Goal: Task Accomplishment & Management: Manage account settings

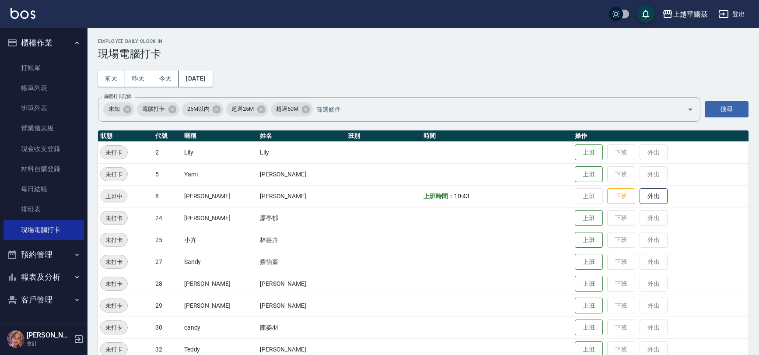
scroll to position [81, 0]
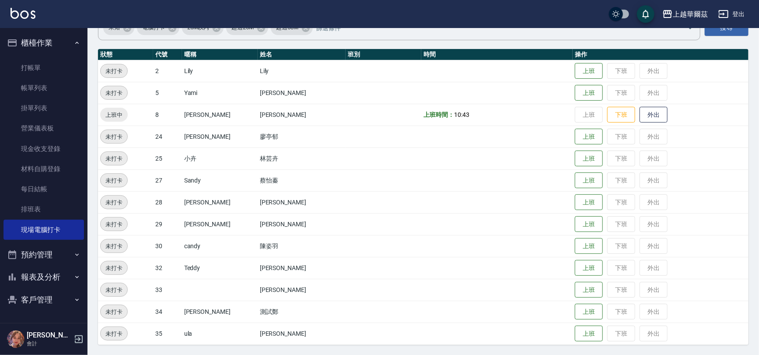
click at [742, 14] on button "登出" at bounding box center [732, 14] width 34 height 16
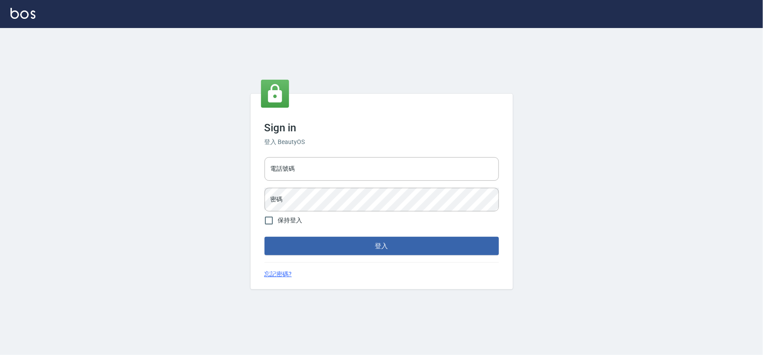
type input "0975575780"
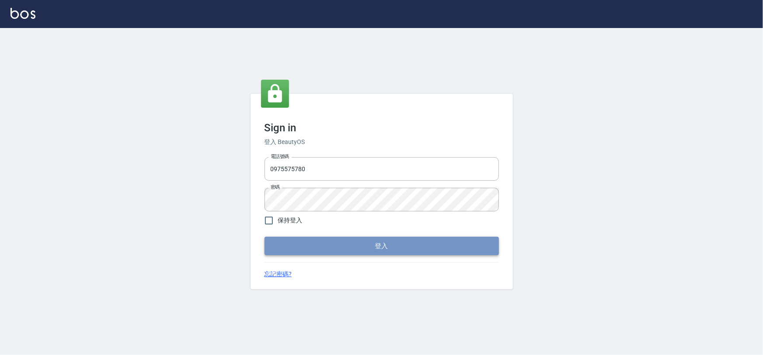
click at [372, 249] on button "登入" at bounding box center [382, 246] width 234 height 18
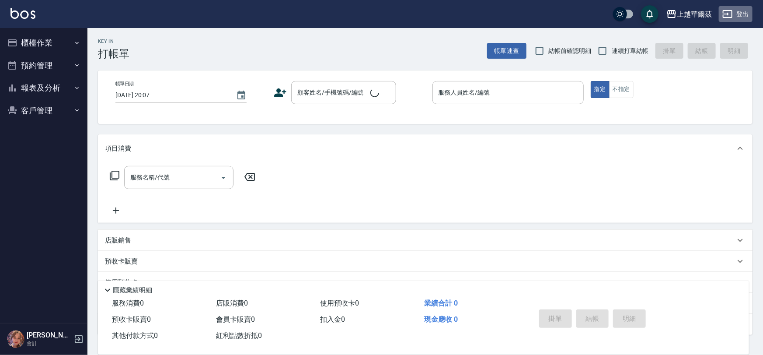
click at [743, 17] on button "登出" at bounding box center [736, 14] width 34 height 16
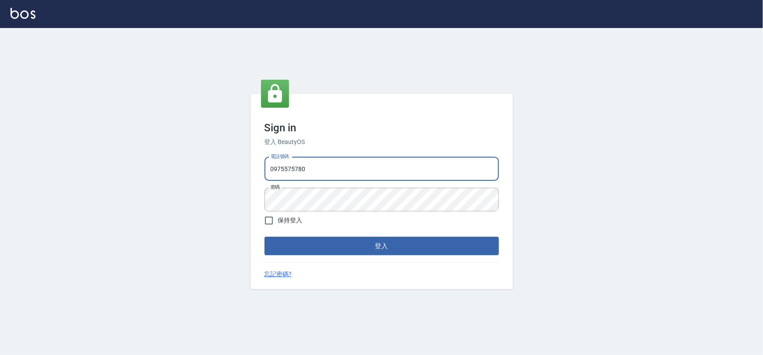
click at [334, 171] on input "0975575780" at bounding box center [382, 169] width 234 height 24
click at [385, 164] on input "22878535" at bounding box center [382, 169] width 234 height 24
type input "0978831233"
click at [406, 248] on button "登入" at bounding box center [382, 246] width 234 height 18
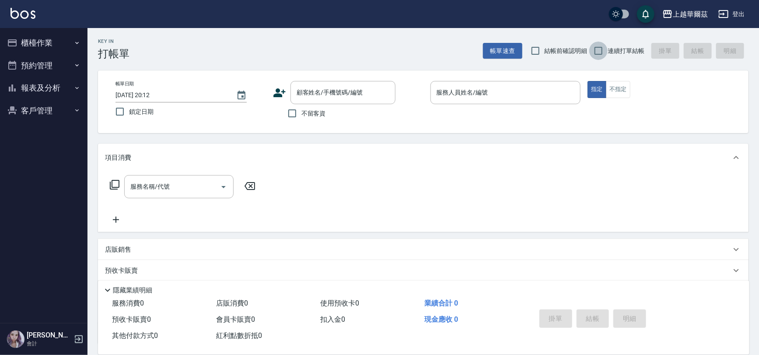
click at [595, 51] on input "連續打單結帳" at bounding box center [598, 51] width 18 height 18
checkbox input "true"
click at [292, 114] on input "不留客資" at bounding box center [292, 113] width 18 height 18
checkbox input "true"
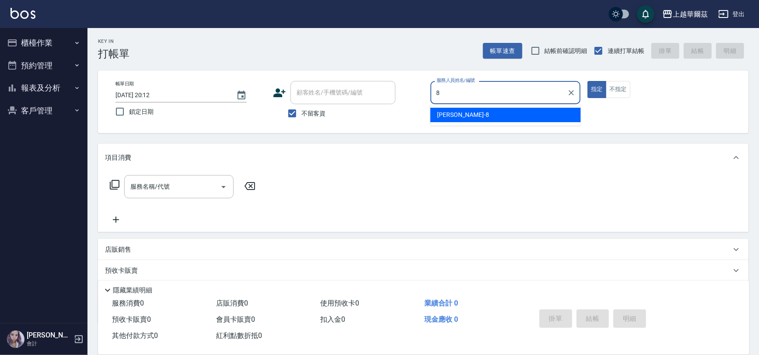
type input "Tina-8"
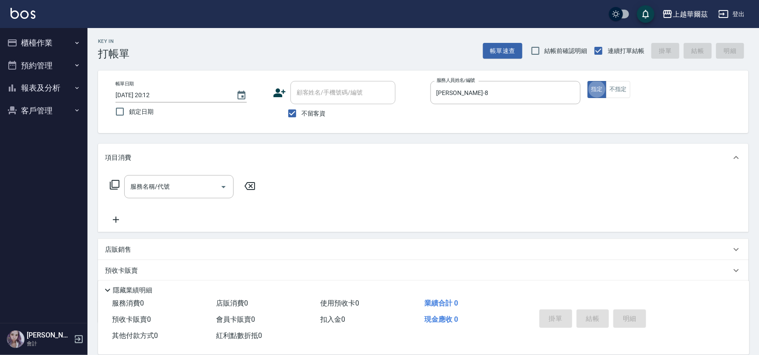
type button "true"
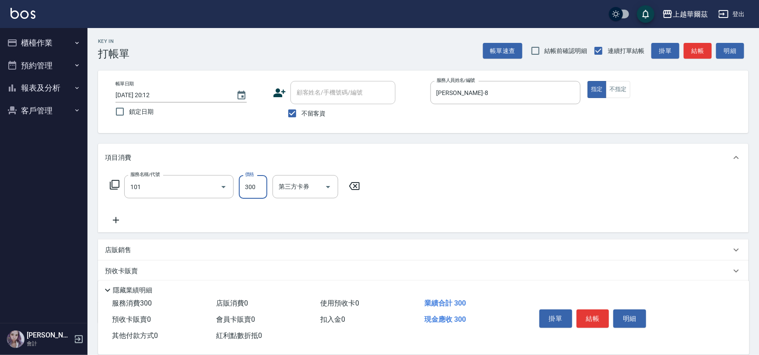
type input "洗髮300(101)"
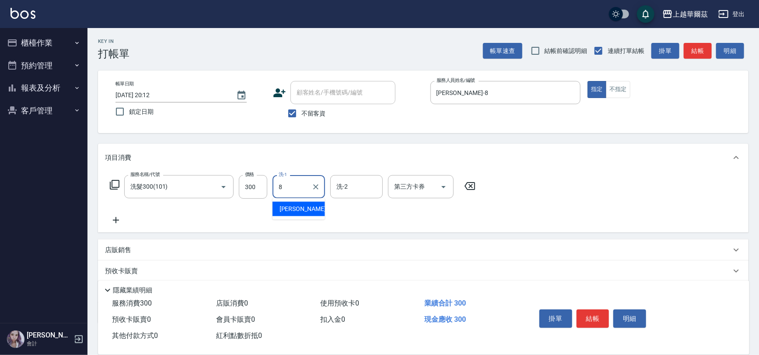
type input "Tina-8"
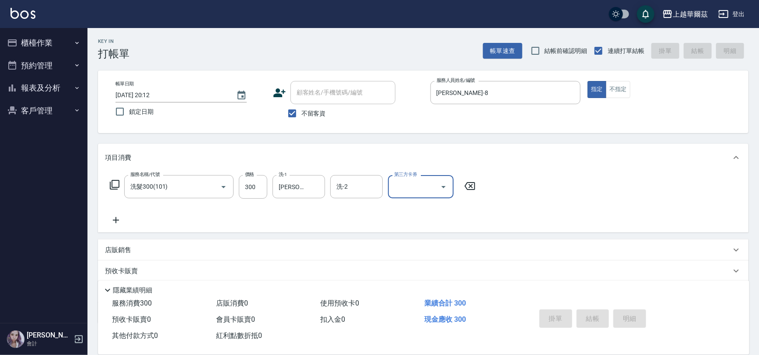
type input "2025/08/21 20:14"
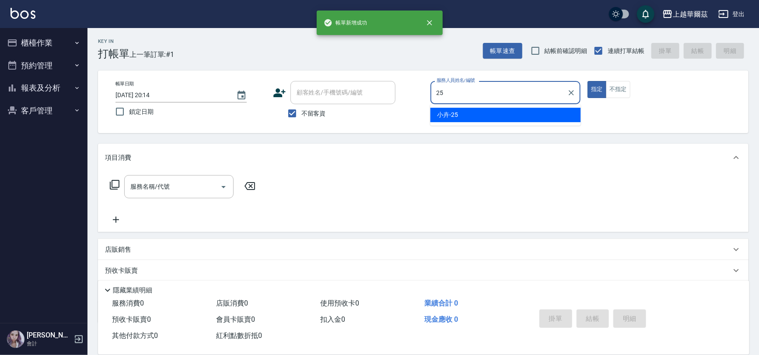
type input "2"
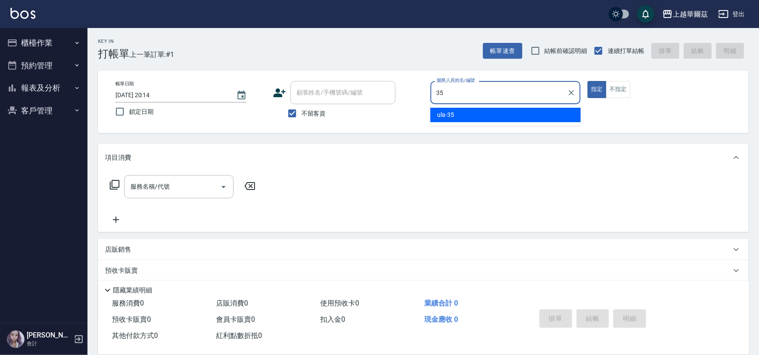
type input "ula-35"
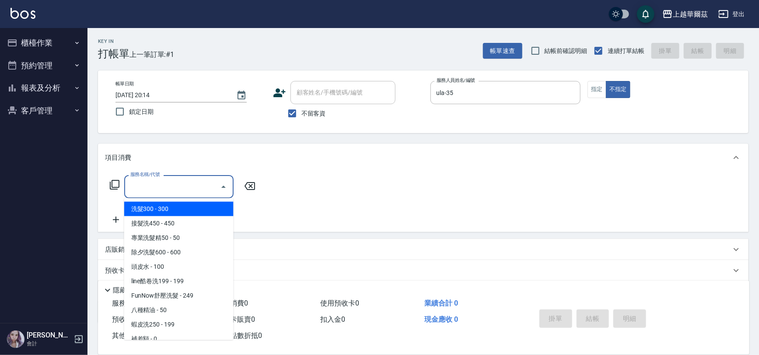
click at [150, 189] on input "服務名稱/代號" at bounding box center [172, 186] width 88 height 15
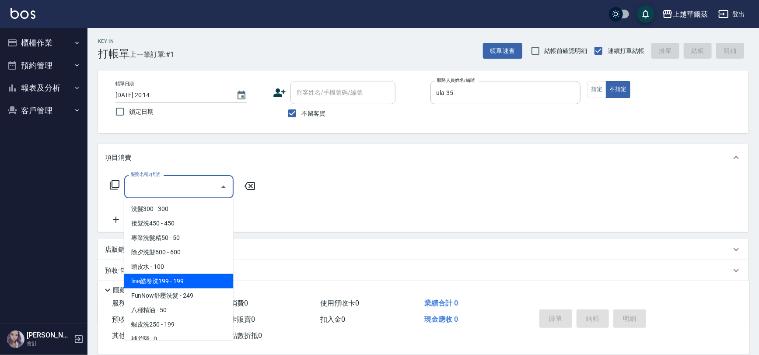
click at [146, 189] on input "服務名稱/代號" at bounding box center [172, 186] width 88 height 15
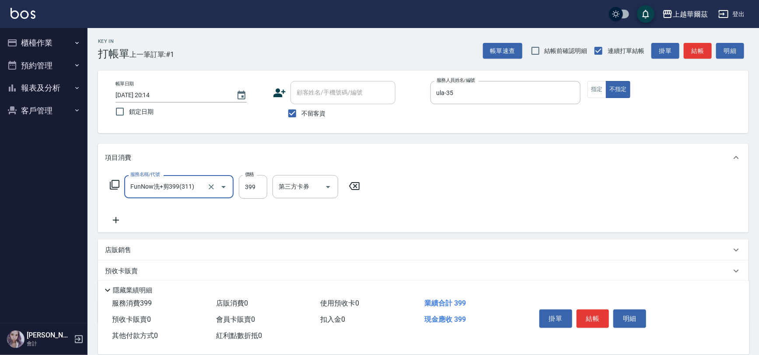
type input "FunNow洗+剪399(311)"
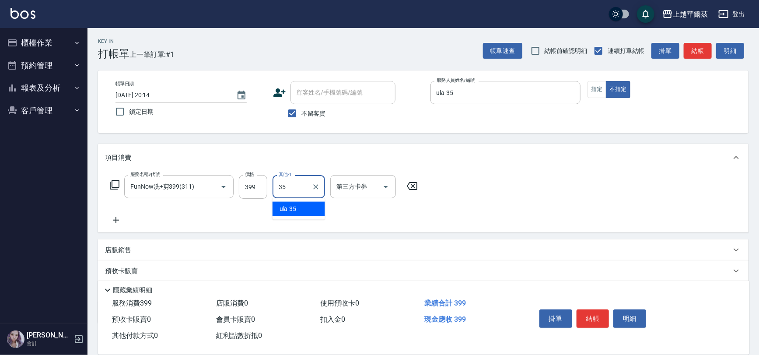
type input "ula-35"
click at [387, 186] on icon "Open" at bounding box center [386, 187] width 4 height 2
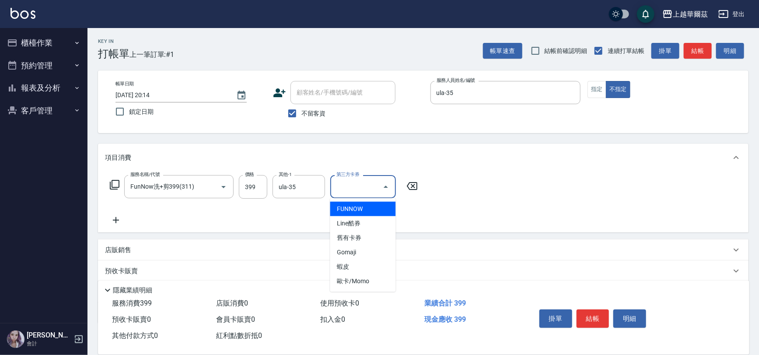
click at [368, 204] on span "FUNNOW" at bounding box center [363, 209] width 66 height 14
type input "FUNNOW"
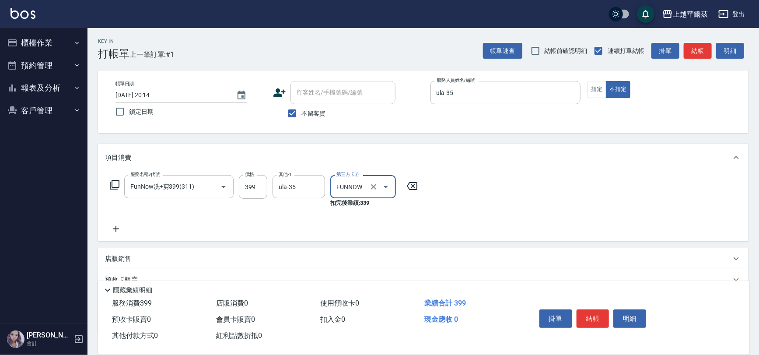
scroll to position [59, 0]
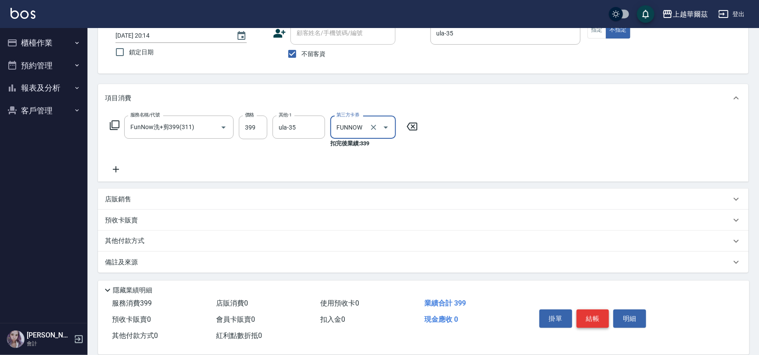
click at [599, 315] on button "結帳" at bounding box center [593, 318] width 33 height 18
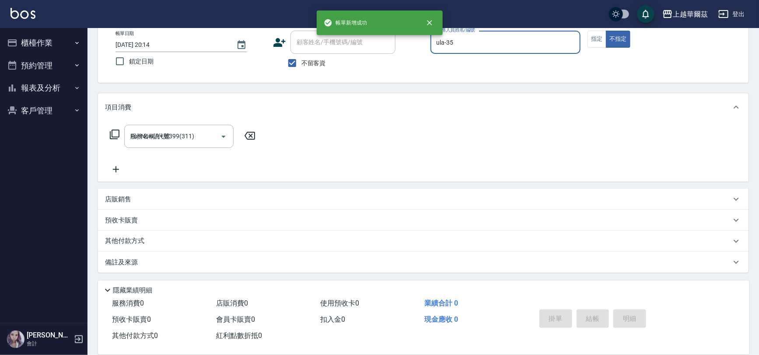
type input "2025/08/21 20:15"
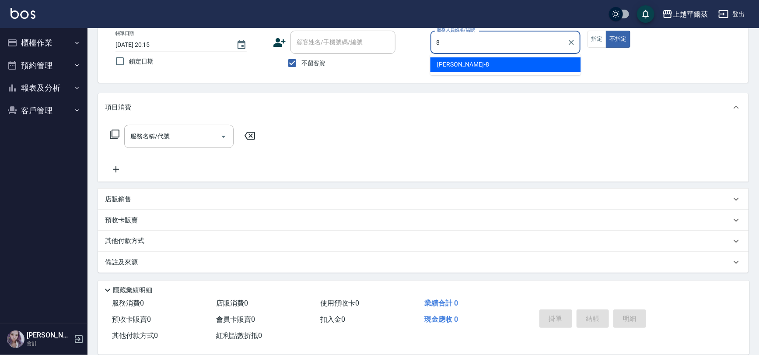
type input "Tina-8"
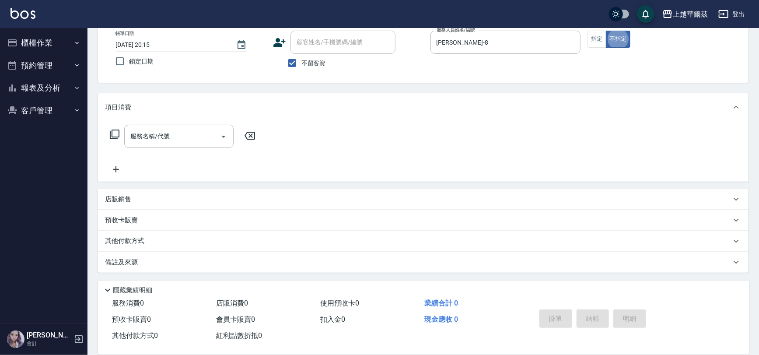
type button "false"
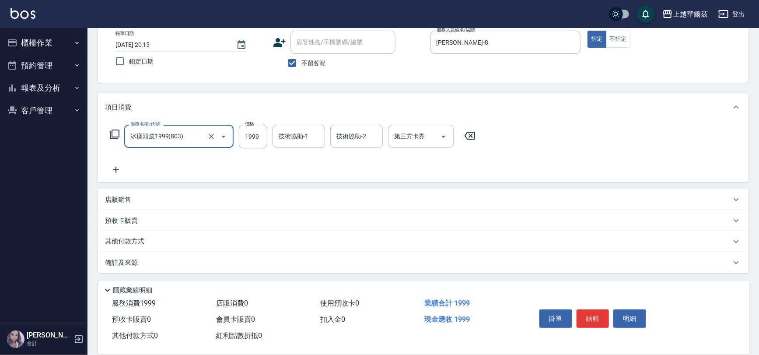
type input "冰樣頭皮1999(803)"
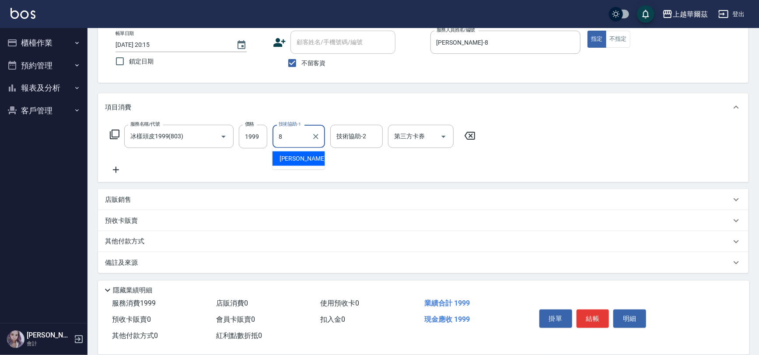
type input "Tina-8"
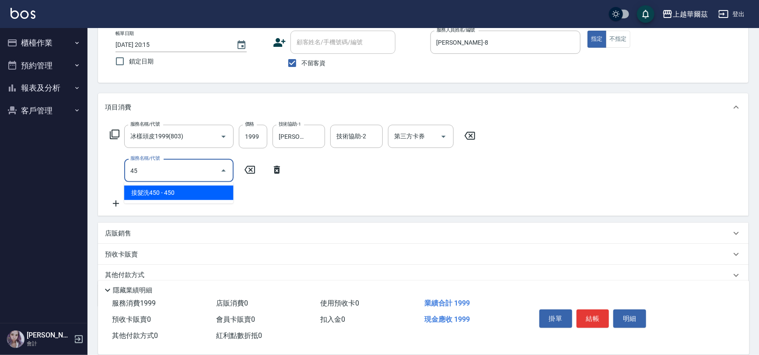
type input "4"
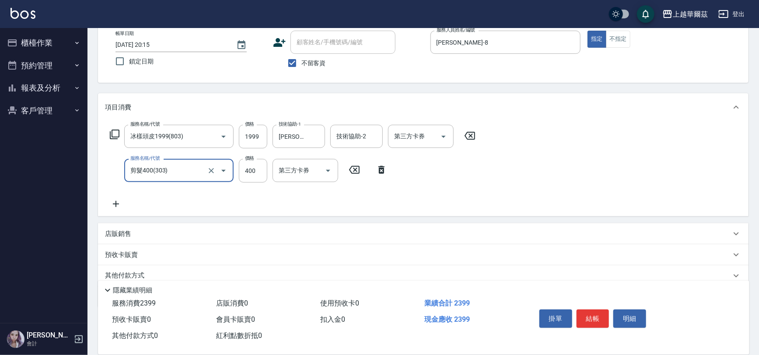
type input "剪髮400(303)"
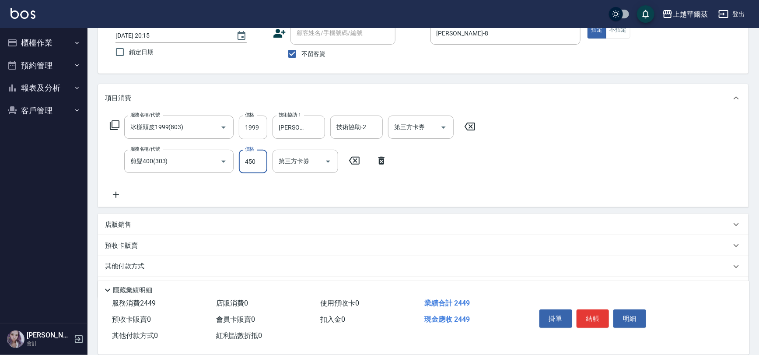
scroll to position [85, 0]
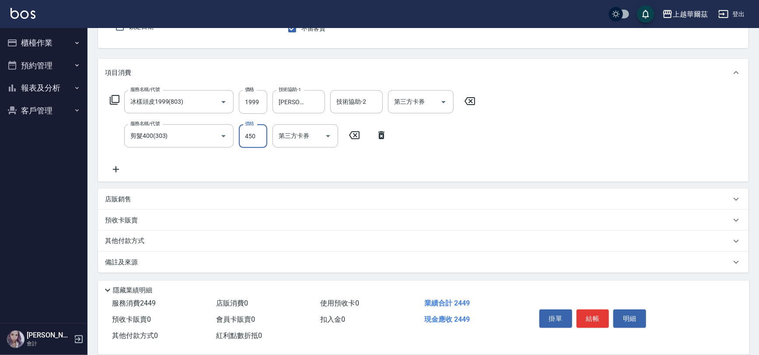
type input "450"
click at [118, 166] on icon at bounding box center [116, 169] width 22 height 10
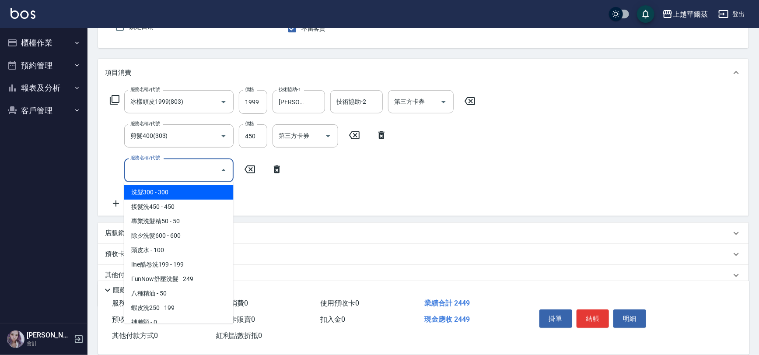
click at [179, 170] on input "服務名稱/代號" at bounding box center [172, 169] width 88 height 15
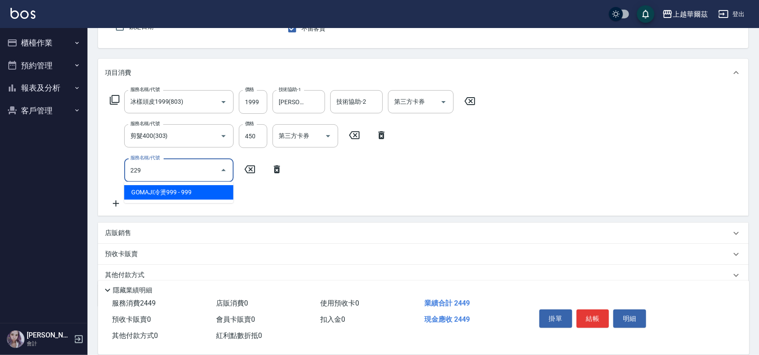
click at [206, 166] on input "229" at bounding box center [172, 169] width 88 height 15
type input "2"
type input "h"
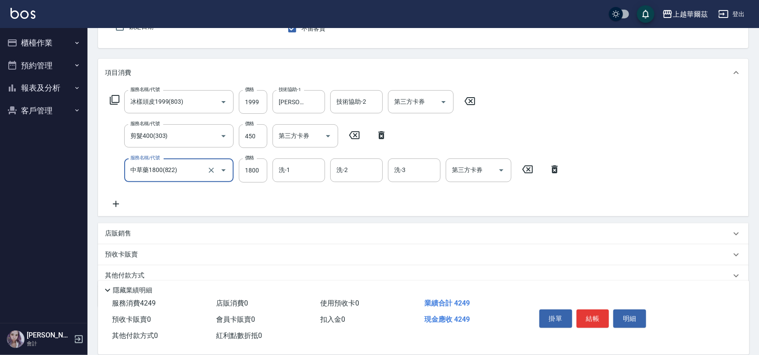
type input "中草藥1800(822)"
type input "2299"
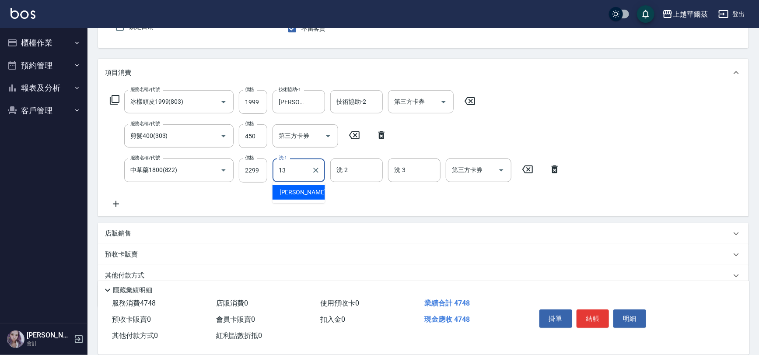
type input "Stella-13"
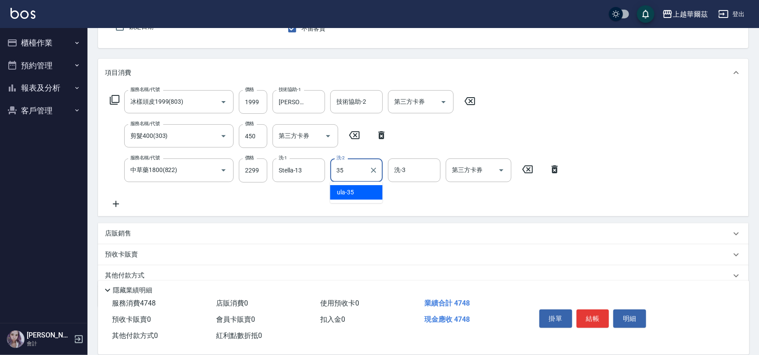
type input "ula-35"
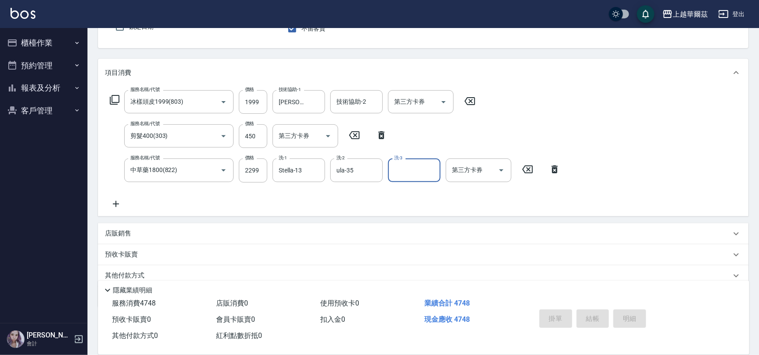
type input "2025/08/21 20:17"
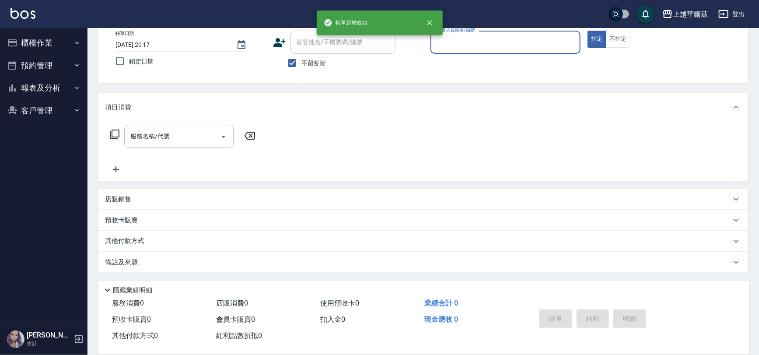
scroll to position [50, 0]
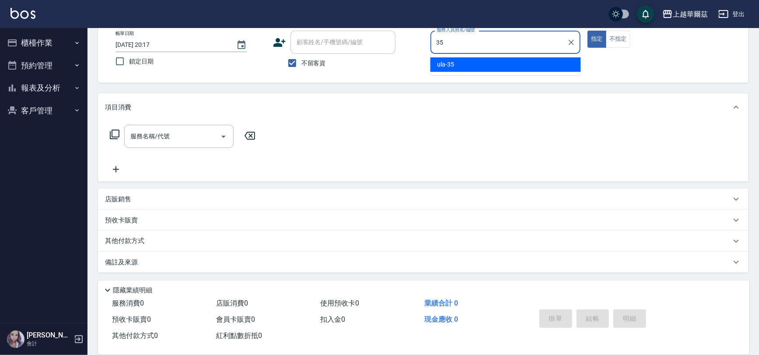
type input "ula-35"
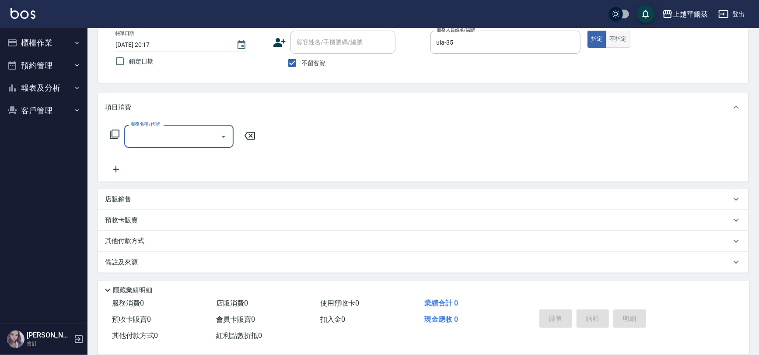
click at [615, 35] on button "不指定" at bounding box center [618, 39] width 24 height 17
click at [142, 132] on div "服務名稱/代號 服務名稱/代號" at bounding box center [178, 136] width 109 height 23
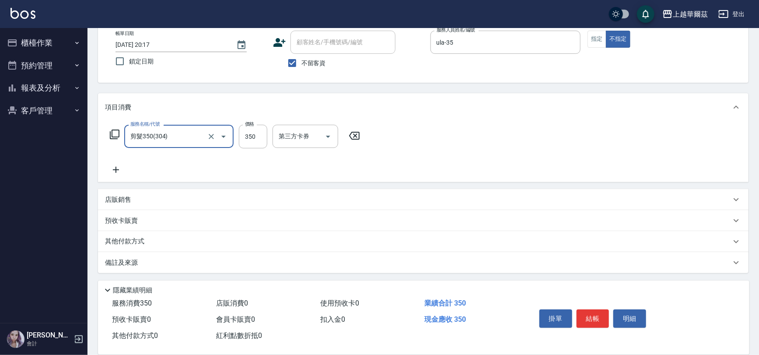
type input "剪髮350(304)"
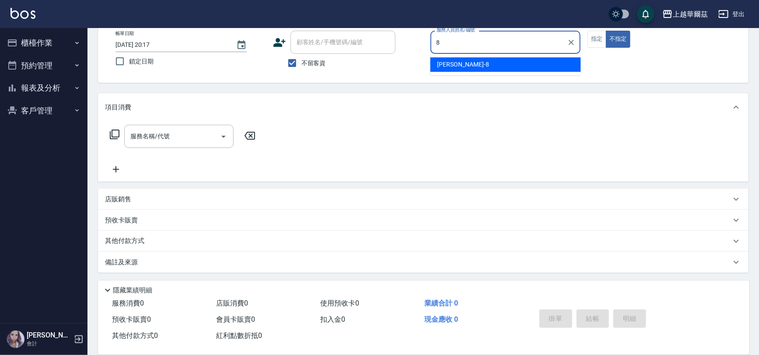
type input "Tina-8"
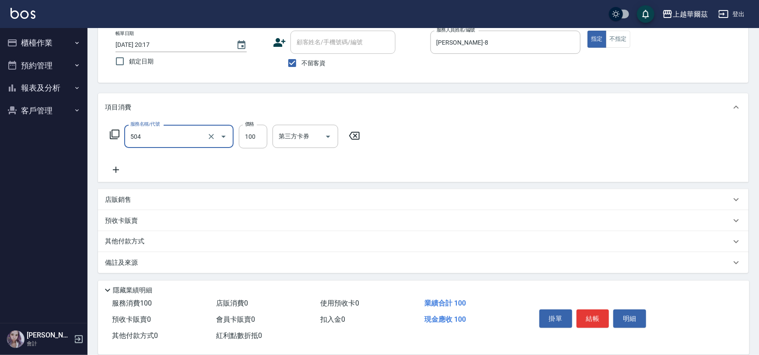
type input "電棒造型(504)"
type input "200"
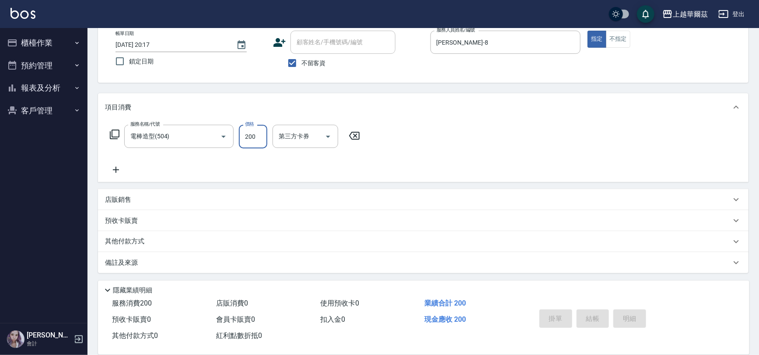
type input "2025/08/21 20:18"
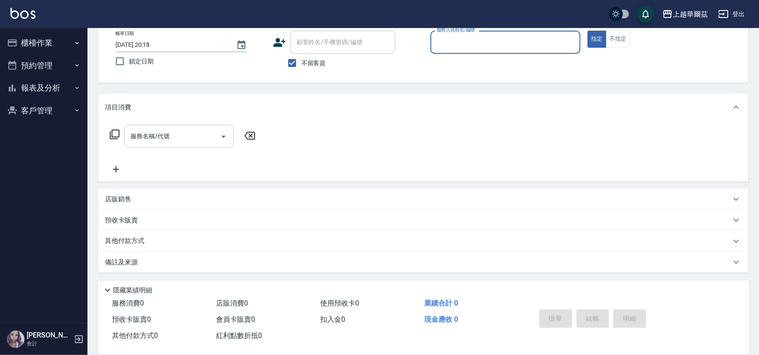
click at [220, 134] on icon "Open" at bounding box center [223, 136] width 10 height 10
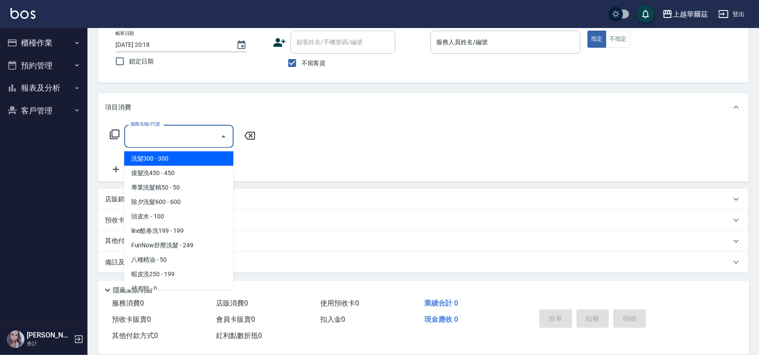
type input "4"
type input "0"
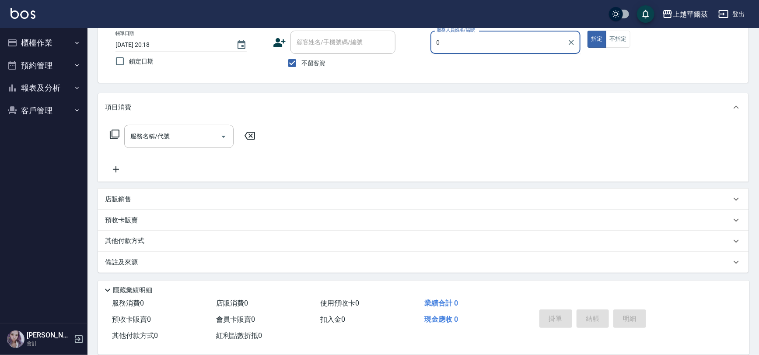
type input "00"
drag, startPoint x: 574, startPoint y: 43, endPoint x: 541, endPoint y: 38, distance: 33.7
click at [573, 42] on icon "Clear" at bounding box center [571, 42] width 9 height 9
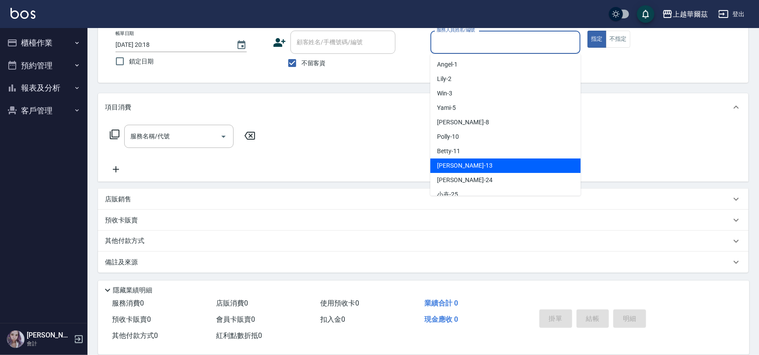
click at [450, 164] on span "Stella -13" at bounding box center [464, 165] width 55 height 9
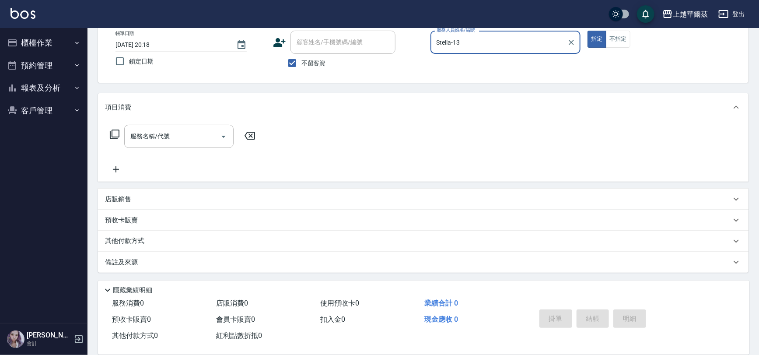
type input "Stella-13"
click at [164, 138] on div "服務名稱/代號 服務名稱/代號" at bounding box center [178, 136] width 109 height 23
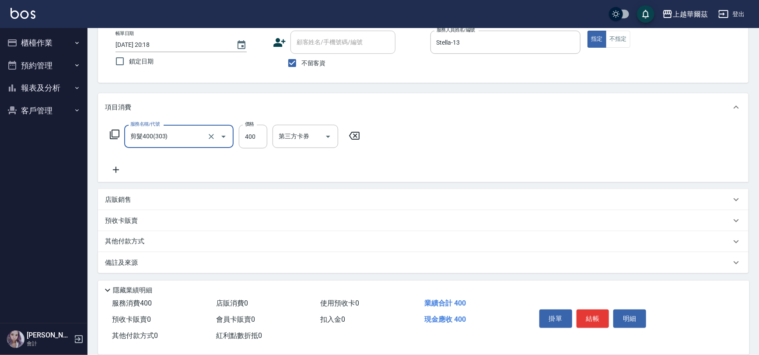
type input "剪髮400(303)"
click at [591, 313] on button "結帳" at bounding box center [593, 318] width 33 height 18
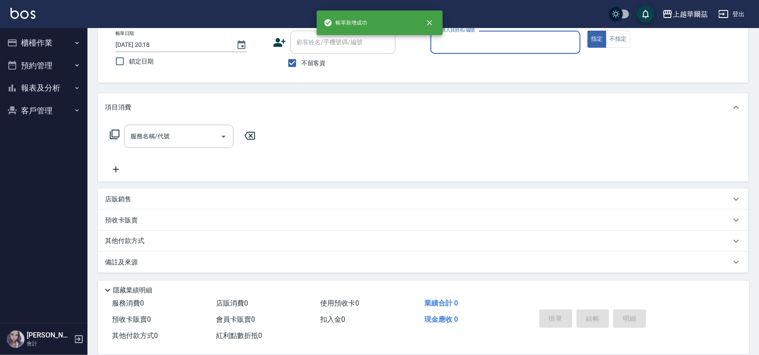
click at [476, 38] on input "服務人員姓名/編號" at bounding box center [505, 42] width 143 height 15
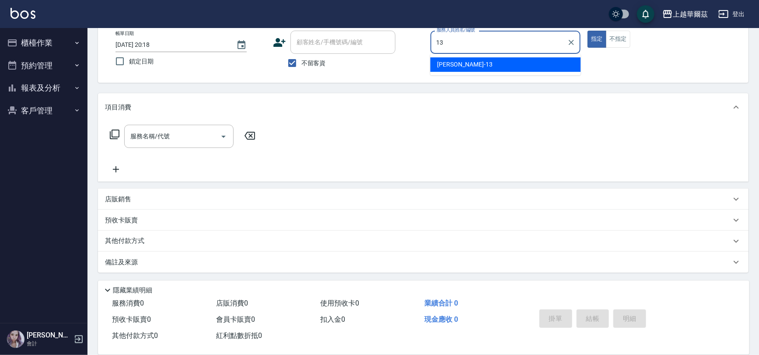
type input "Stella-13"
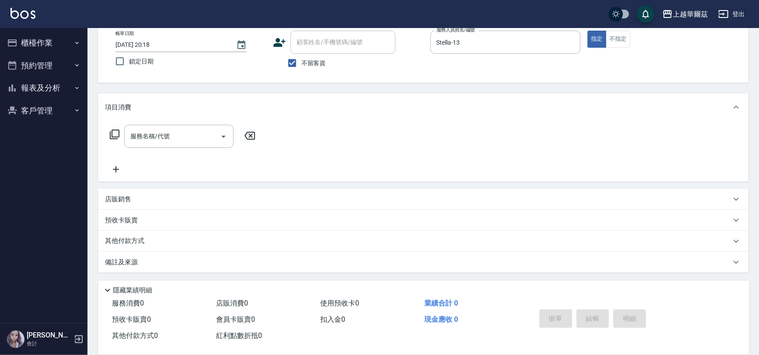
scroll to position [0, 0]
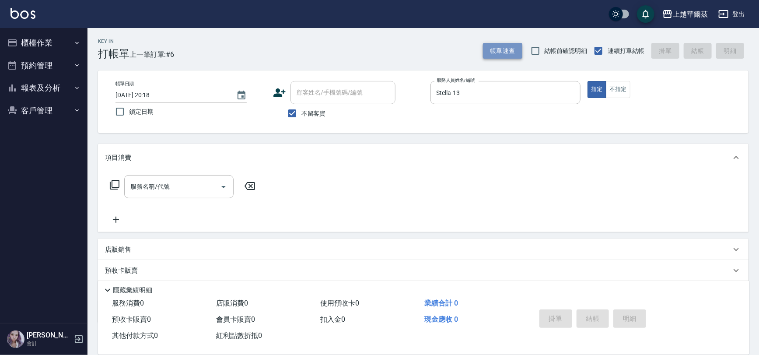
click at [488, 50] on button "帳單速查" at bounding box center [502, 51] width 39 height 16
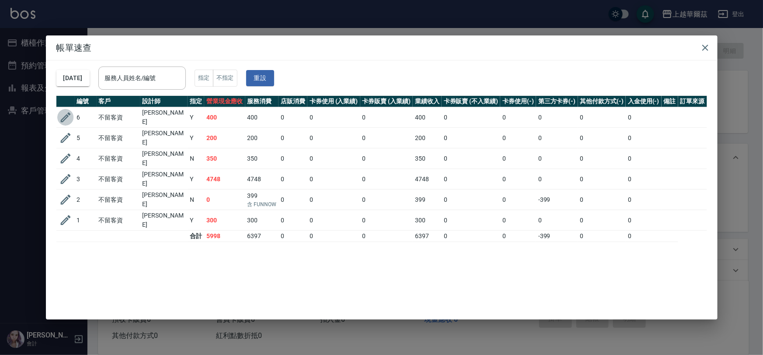
click at [66, 116] on icon "button" at bounding box center [65, 117] width 10 height 10
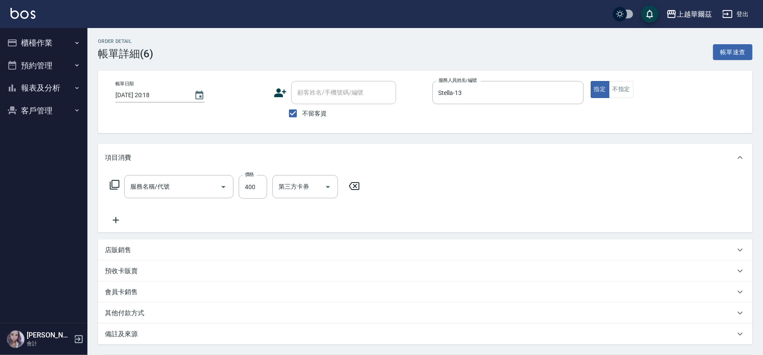
checkbox input "true"
type input "Stella-13"
type input "剪髮400(303)"
click at [612, 87] on button "不指定" at bounding box center [618, 89] width 24 height 17
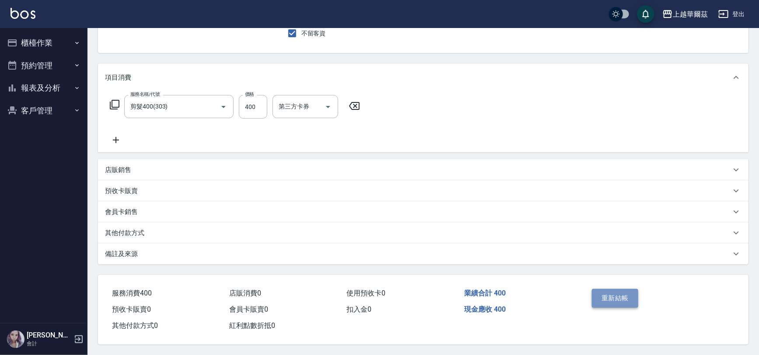
click at [633, 297] on button "重新結帳" at bounding box center [615, 298] width 46 height 18
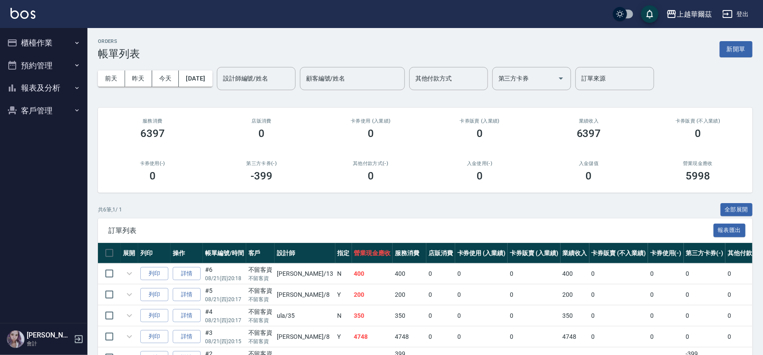
click at [35, 48] on button "櫃檯作業" at bounding box center [43, 42] width 80 height 23
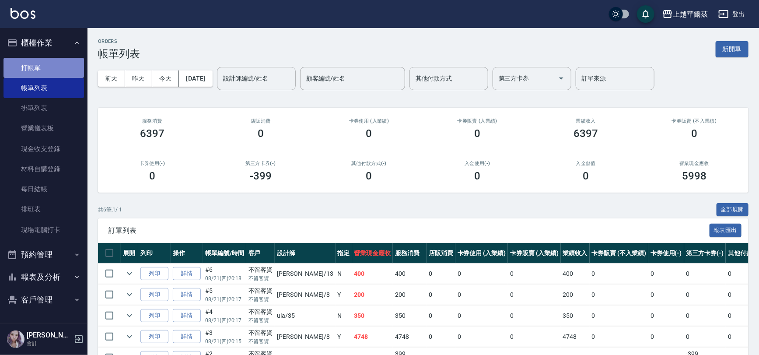
click at [50, 66] on link "打帳單" at bounding box center [43, 68] width 80 height 20
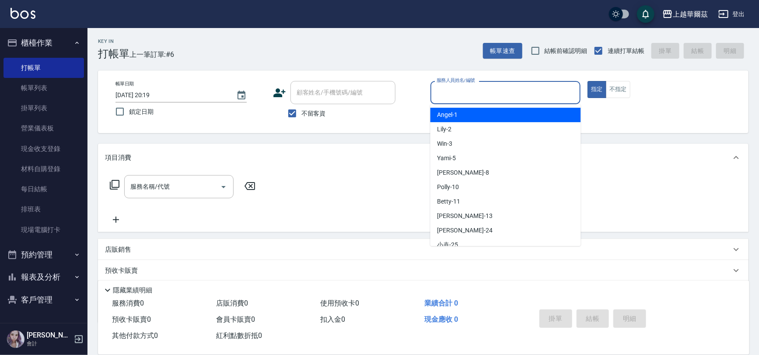
click at [471, 89] on input "服務人員姓名/編號" at bounding box center [505, 92] width 143 height 15
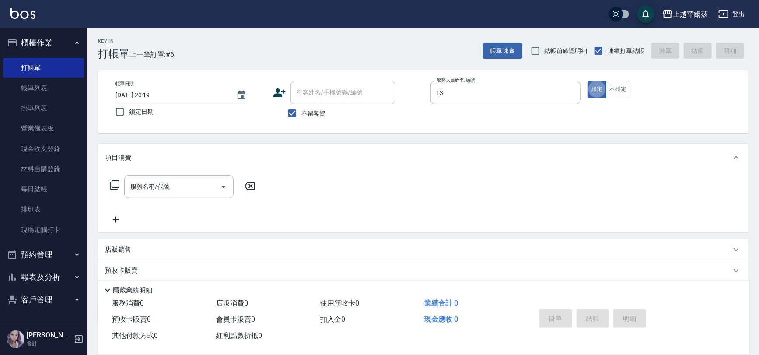
type input "Stella-13"
type button "true"
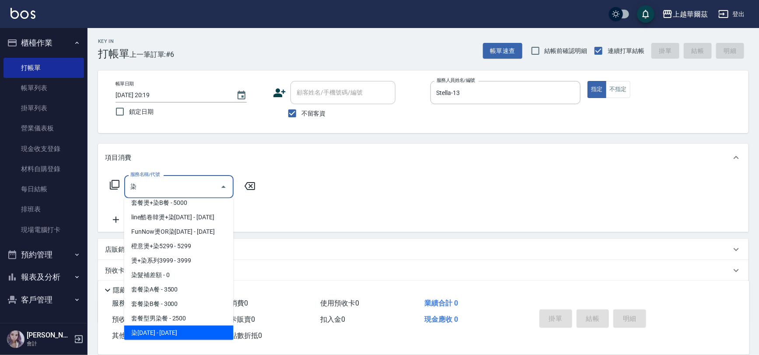
scroll to position [49, 0]
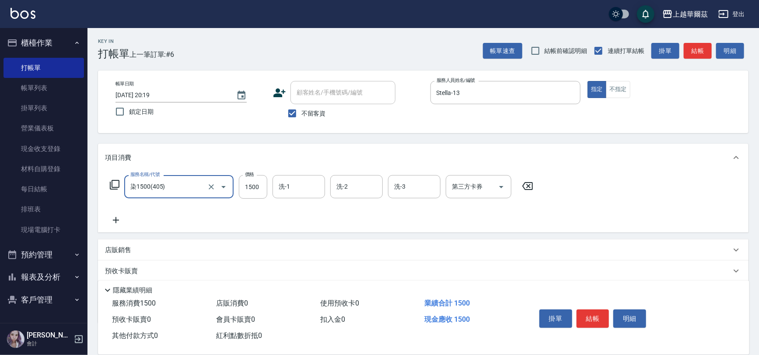
type input "染1500(405)"
type input "3000"
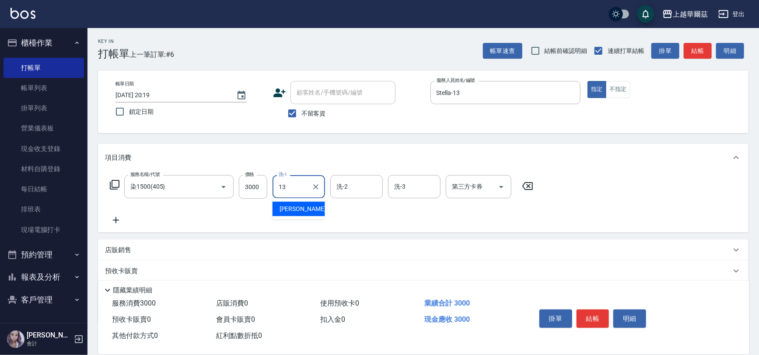
type input "Stella-13"
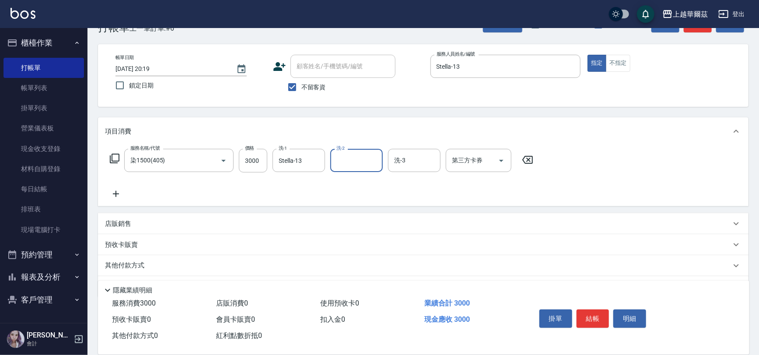
scroll to position [51, 0]
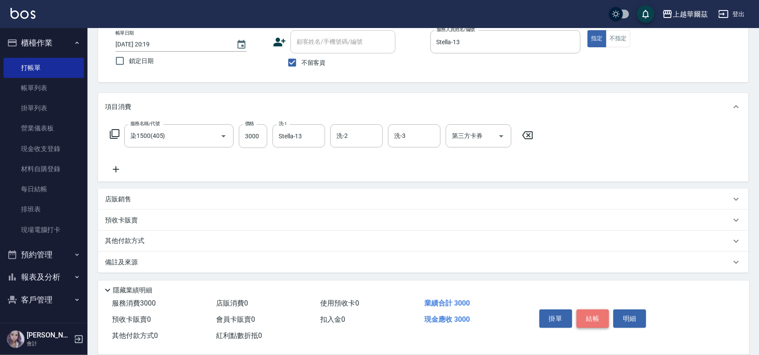
click at [595, 315] on button "結帳" at bounding box center [593, 318] width 33 height 18
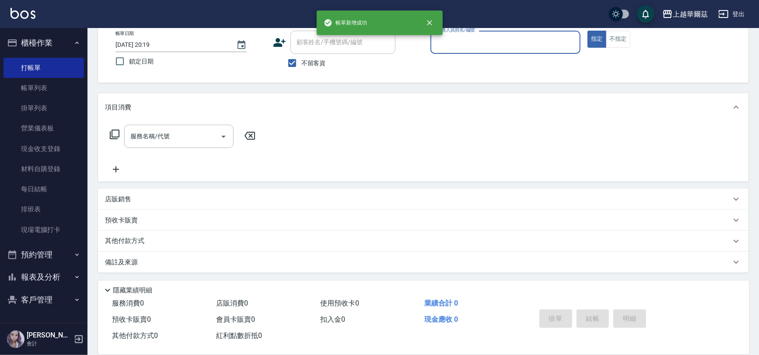
scroll to position [50, 0]
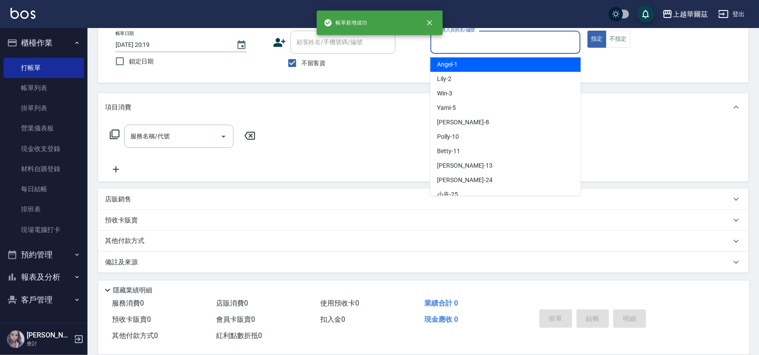
click at [488, 41] on input "服務人員姓名/編號" at bounding box center [505, 42] width 143 height 15
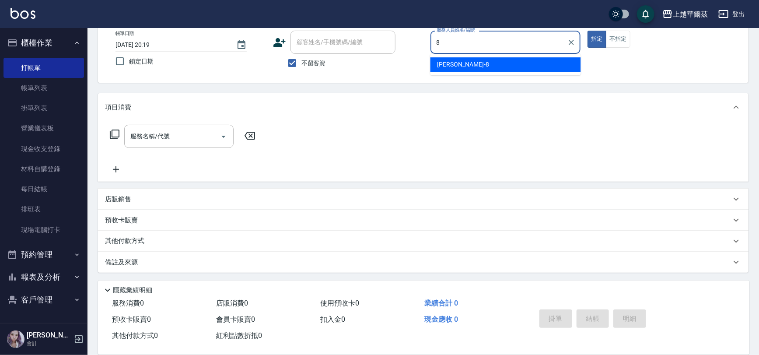
type input "Tina-8"
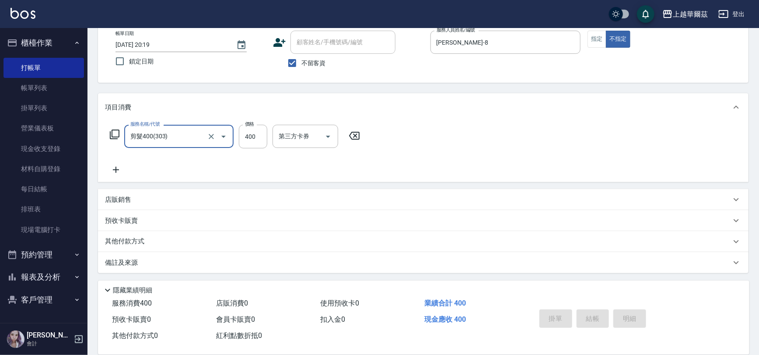
type input "剪髮400(303)"
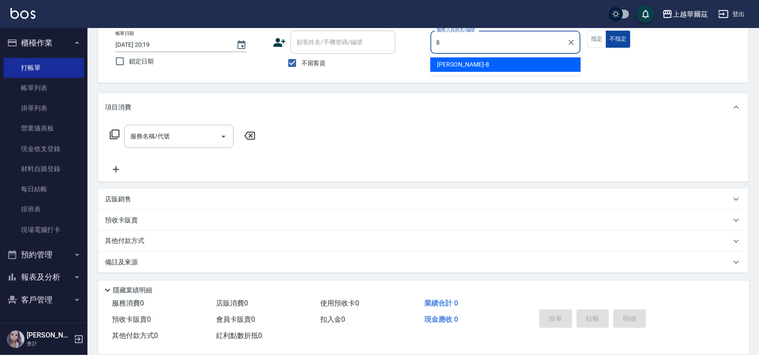
type input "Tina-8"
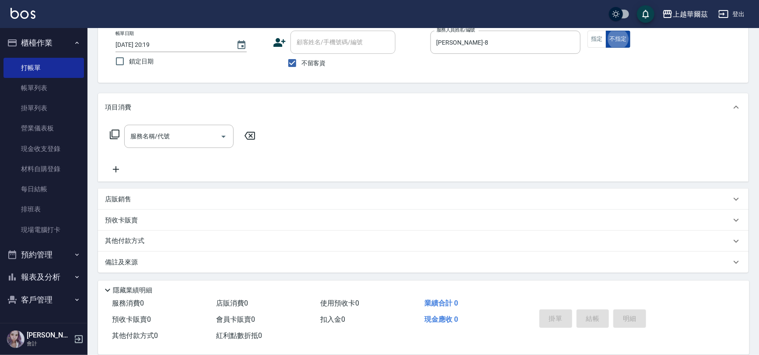
type button "false"
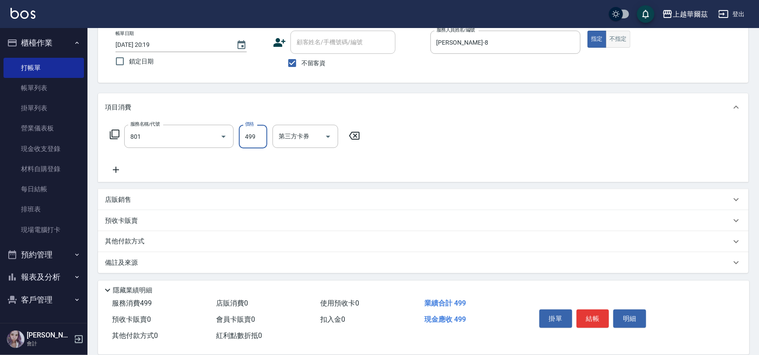
type input "舒壓洗499(801)"
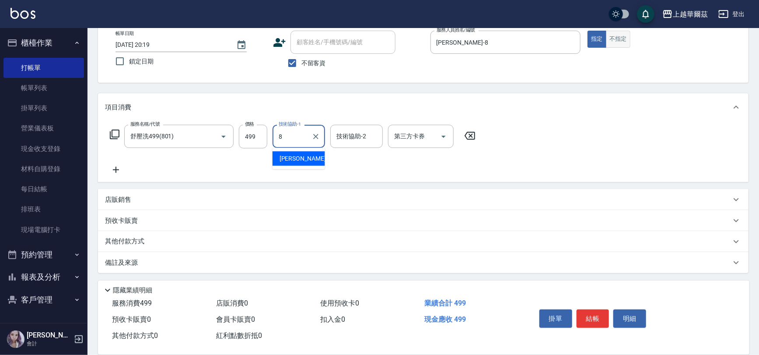
type input "Tina-8"
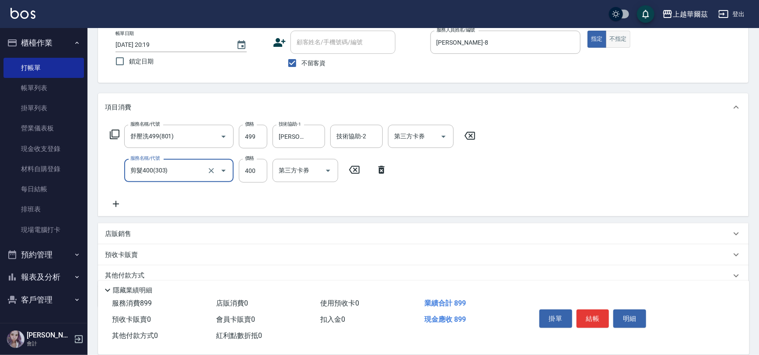
type input "剪髮400(303)"
type input "450"
click at [595, 309] on button "結帳" at bounding box center [593, 318] width 33 height 18
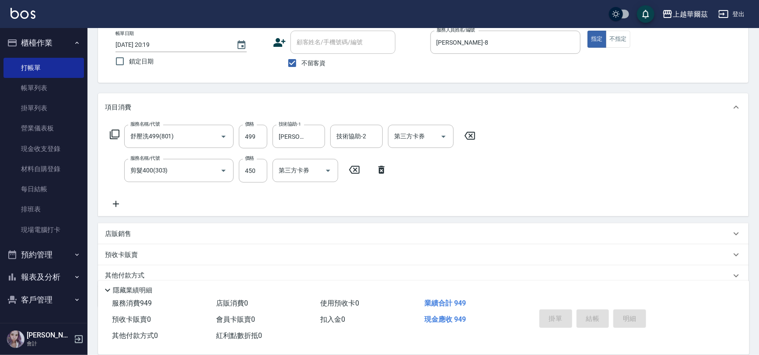
type input "2025/08/21 20:20"
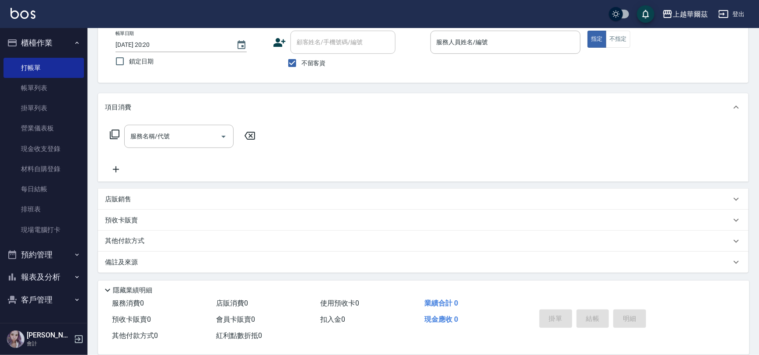
drag, startPoint x: 492, startPoint y: 158, endPoint x: 499, endPoint y: 122, distance: 36.1
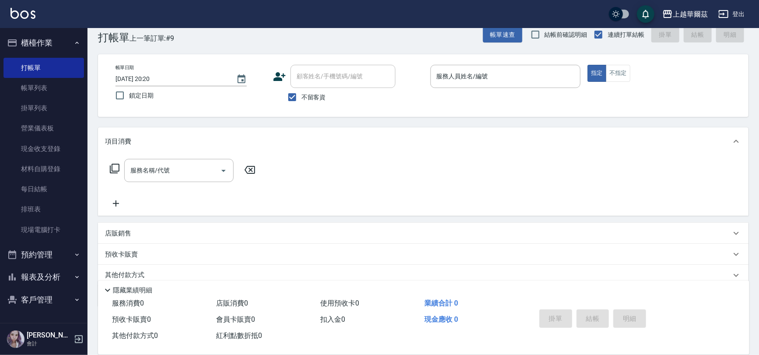
scroll to position [0, 0]
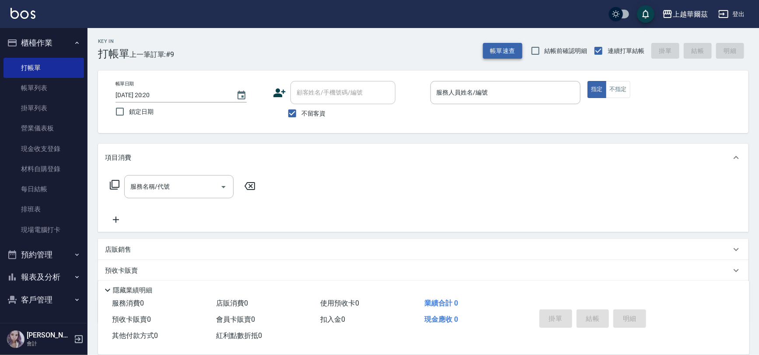
click at [509, 51] on button "帳單速查" at bounding box center [502, 51] width 39 height 16
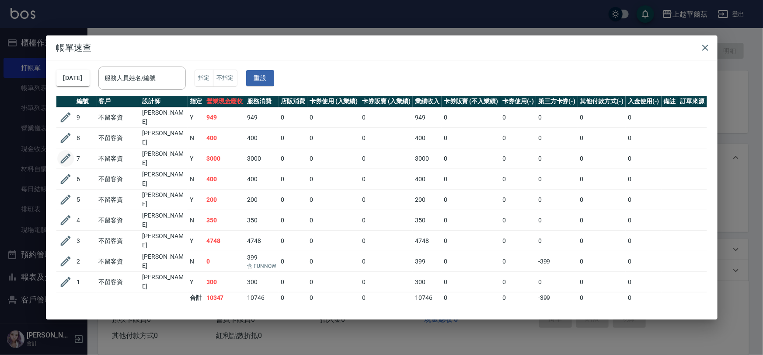
click at [69, 154] on icon "button" at bounding box center [65, 158] width 13 height 13
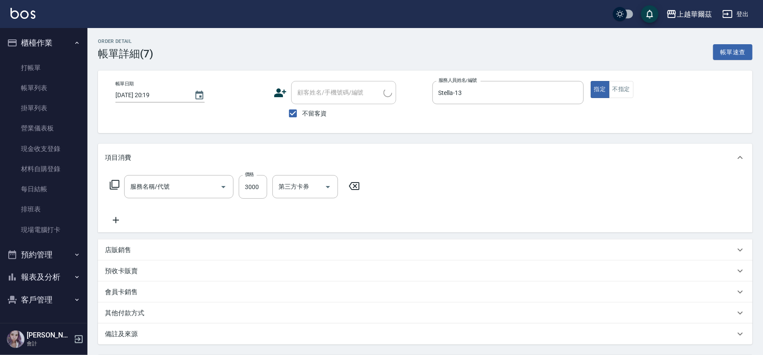
type input "2025/08/21 20:19"
checkbox input "true"
type input "Stella-13"
type input "染1500(405)"
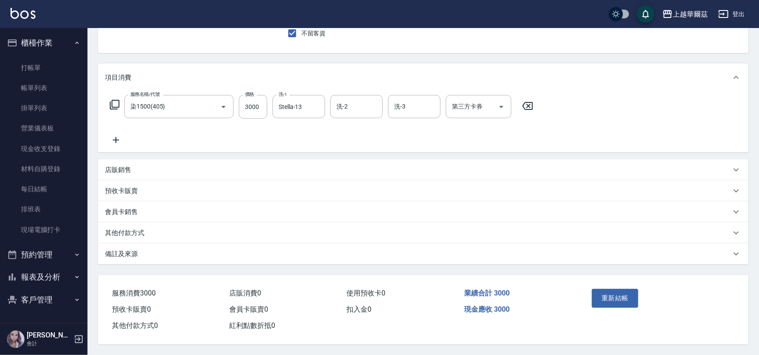
click at [204, 228] on div "其他付款方式" at bounding box center [418, 232] width 626 height 9
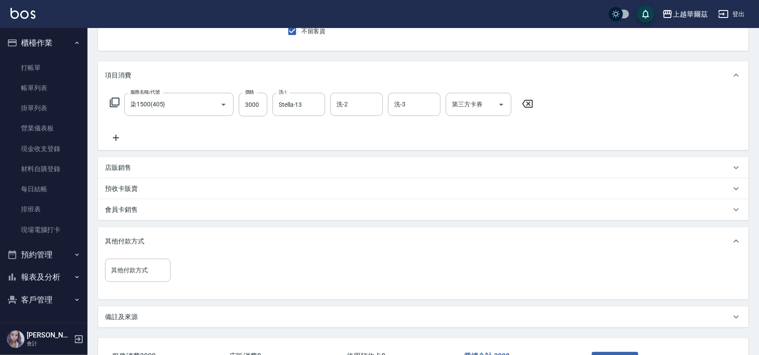
drag, startPoint x: 253, startPoint y: 213, endPoint x: 254, endPoint y: 236, distance: 23.2
drag, startPoint x: 252, startPoint y: 305, endPoint x: 208, endPoint y: 279, distance: 51.4
click at [241, 296] on div "項目消費 服務名稱/代號 染1500(405) 服務名稱/代號 價格 3000 價格 洗-1 Stella-13 洗-1 洗-2 洗-2 洗-3 洗-3 第三…" at bounding box center [423, 194] width 650 height 266
drag, startPoint x: 139, startPoint y: 261, endPoint x: 141, endPoint y: 267, distance: 6.3
click at [140, 263] on div "其他付款方式" at bounding box center [138, 270] width 66 height 23
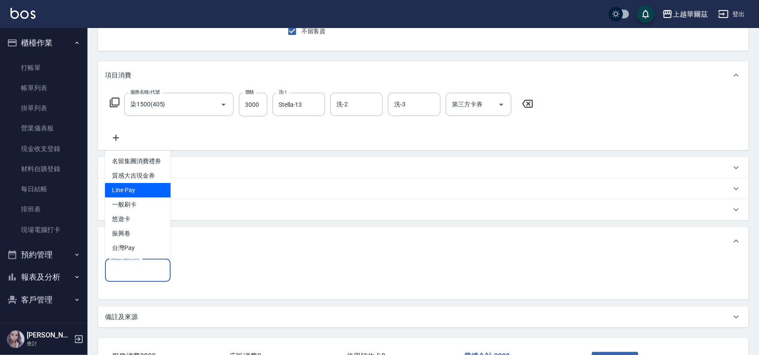
click at [142, 187] on span "Line Pay" at bounding box center [138, 190] width 66 height 14
type input "Line Pay"
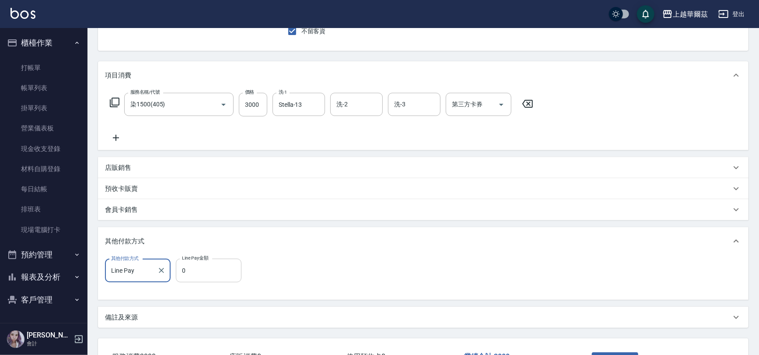
click at [206, 271] on input "0" at bounding box center [209, 271] width 66 height 24
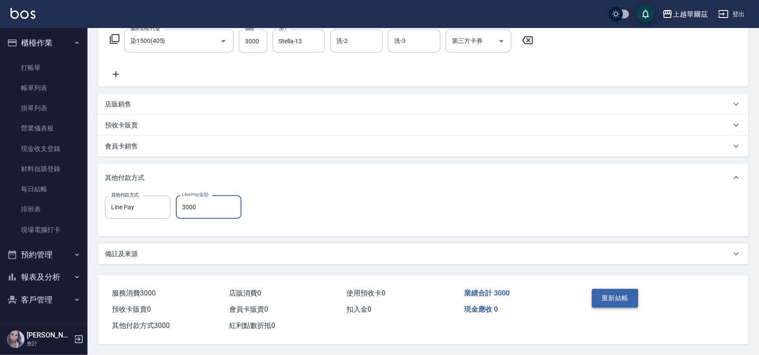
type input "3000"
click at [608, 297] on button "重新結帳" at bounding box center [615, 298] width 46 height 18
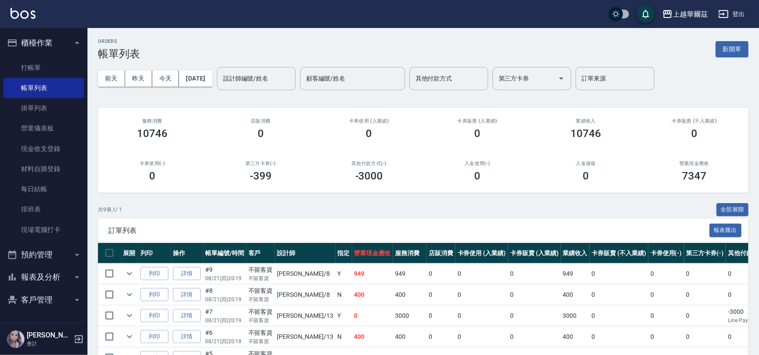
scroll to position [137, 0]
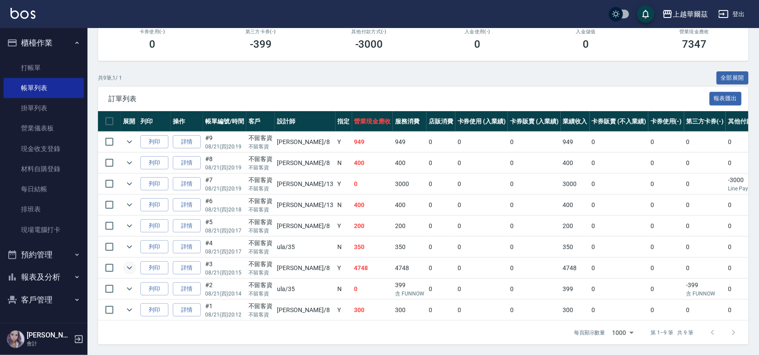
click at [127, 262] on icon "expand row" at bounding box center [129, 267] width 10 height 10
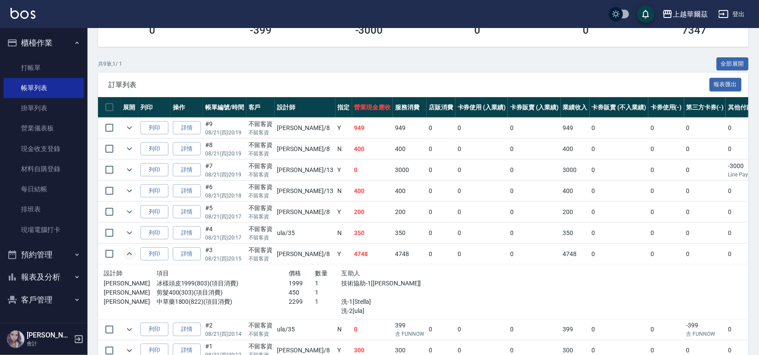
scroll to position [147, 0]
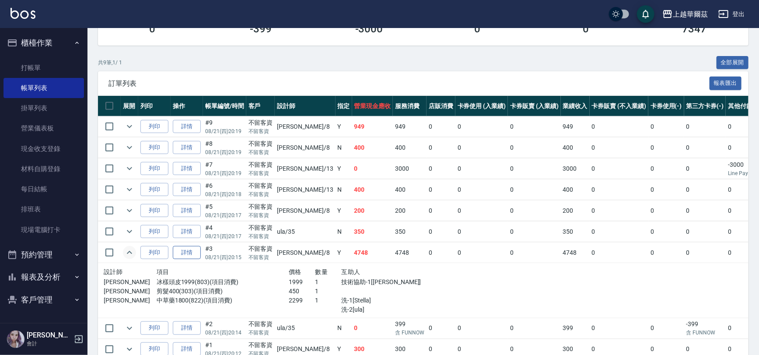
click at [188, 253] on link "詳情" at bounding box center [187, 253] width 28 height 14
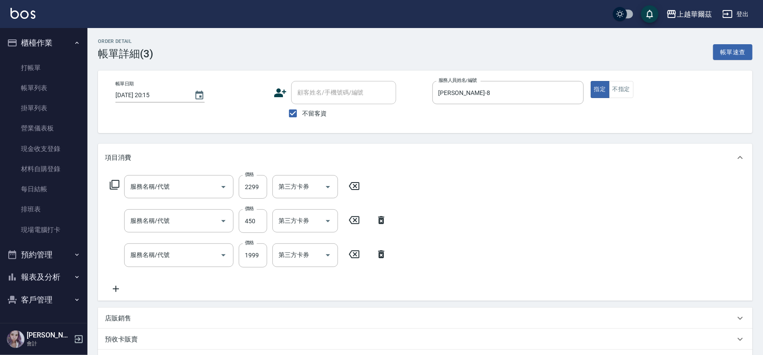
type input "2025/08/21 20:15"
checkbox input "true"
type input "Tina-8"
type input "中草藥1800(822)"
type input "剪髮400(303)"
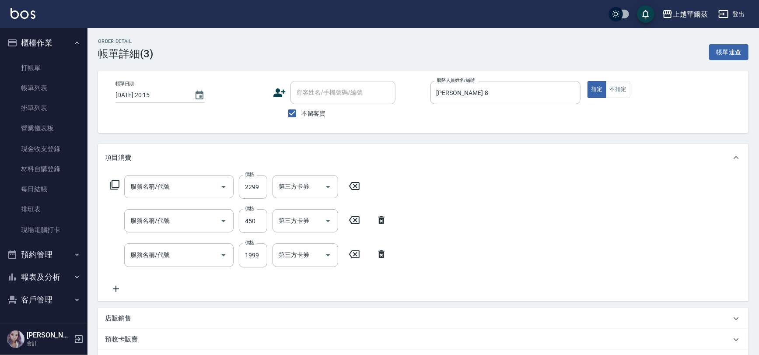
type input "冰樣頭皮1999(803)"
click at [117, 287] on icon at bounding box center [116, 288] width 22 height 10
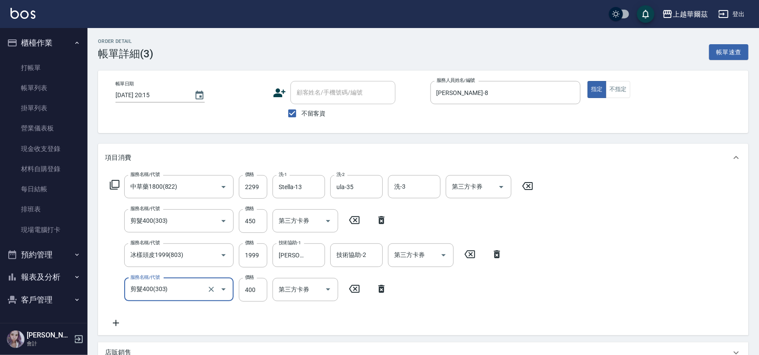
type input "剪髮400(303)"
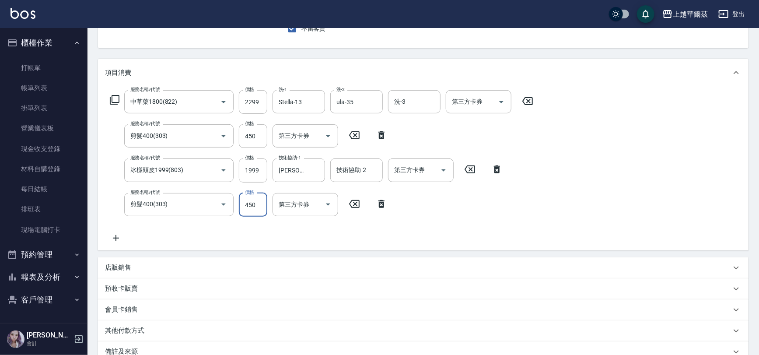
scroll to position [185, 0]
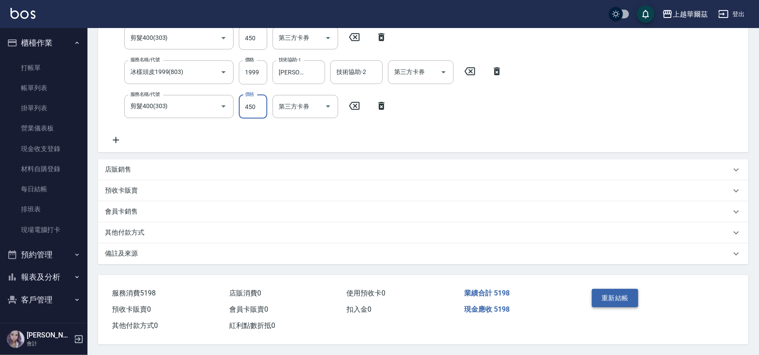
type input "450"
click at [607, 291] on button "重新結帳" at bounding box center [615, 298] width 46 height 18
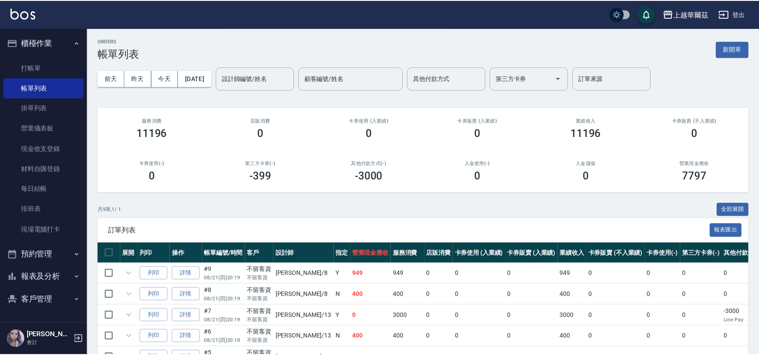
scroll to position [137, 0]
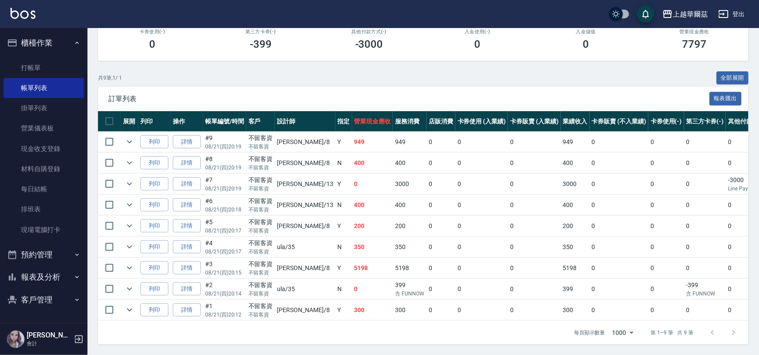
click at [56, 44] on button "櫃檯作業" at bounding box center [43, 42] width 80 height 23
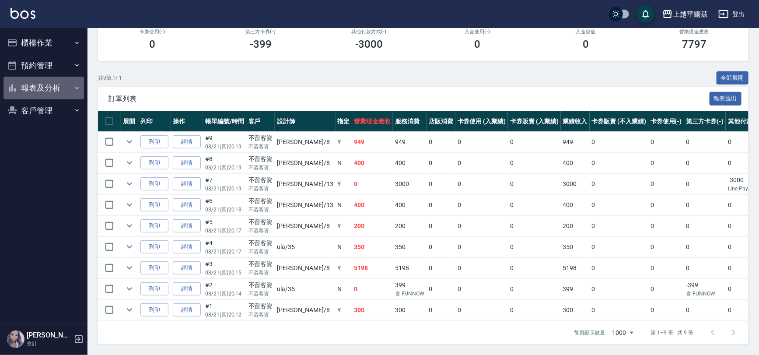
click at [48, 86] on button "報表及分析" at bounding box center [43, 88] width 80 height 23
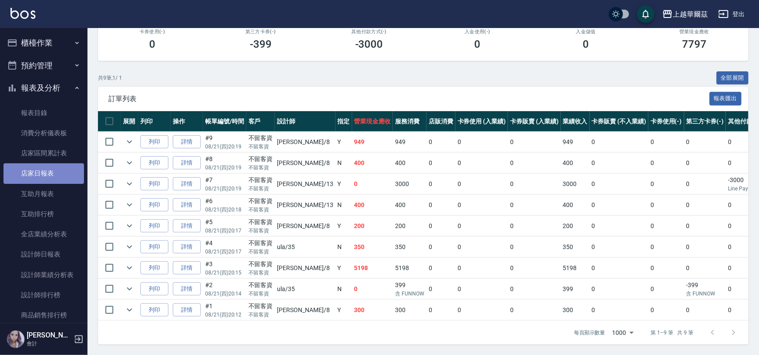
click at [55, 181] on link "店家日報表" at bounding box center [43, 173] width 80 height 20
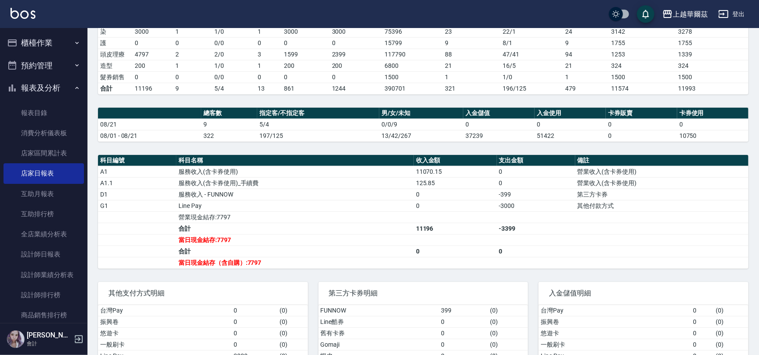
scroll to position [174, 0]
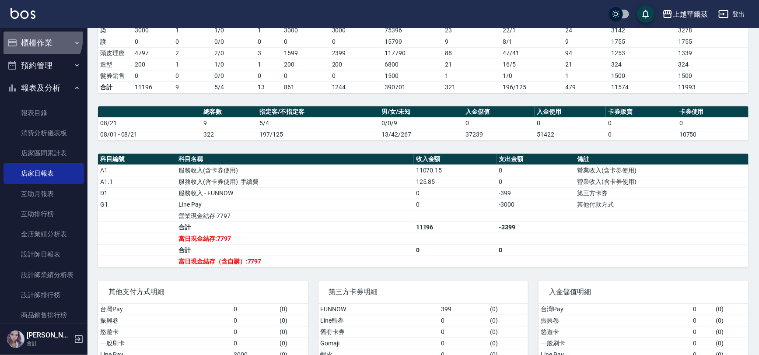
drag, startPoint x: 37, startPoint y: 38, endPoint x: 41, endPoint y: 74, distance: 37.0
click at [36, 38] on button "櫃檯作業" at bounding box center [43, 42] width 80 height 23
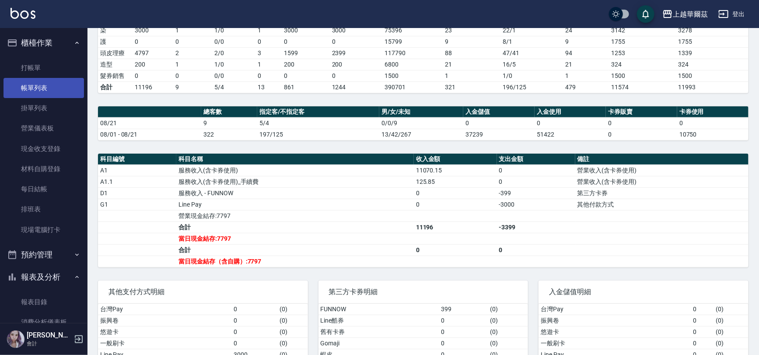
click at [44, 91] on link "帳單列表" at bounding box center [43, 88] width 80 height 20
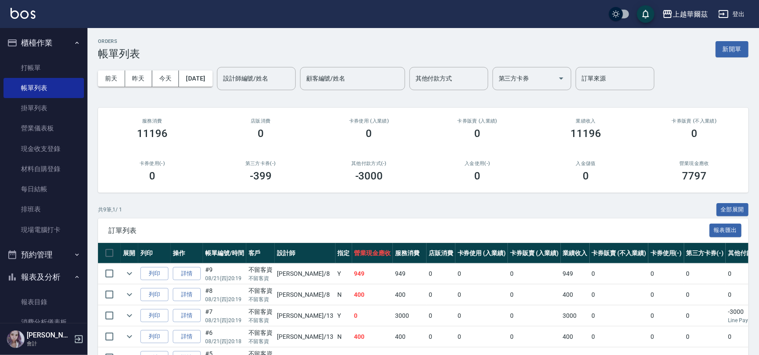
click at [385, 231] on span "訂單列表" at bounding box center [408, 230] width 601 height 9
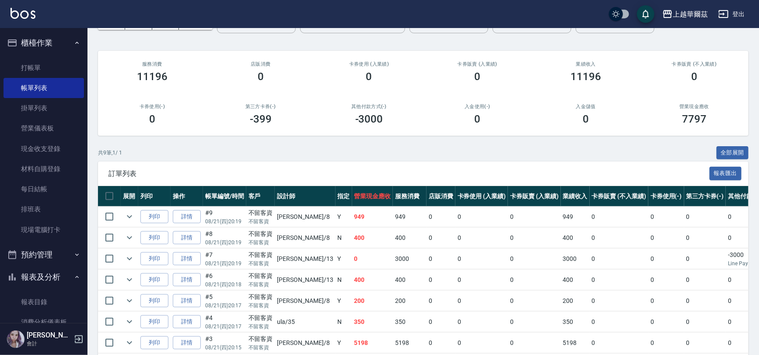
scroll to position [137, 0]
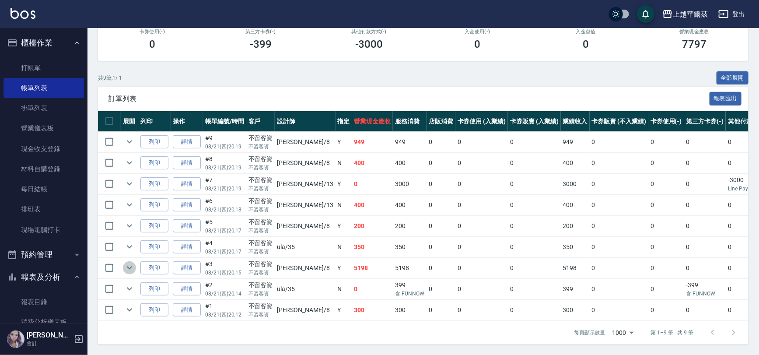
click at [130, 262] on icon "expand row" at bounding box center [129, 267] width 10 height 10
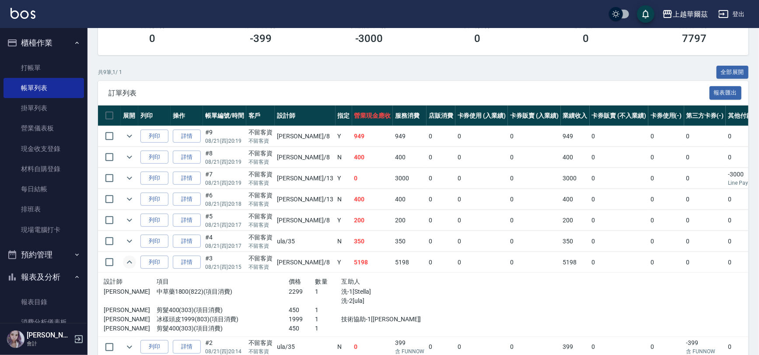
click at [130, 260] on icon "expand row" at bounding box center [129, 262] width 10 height 10
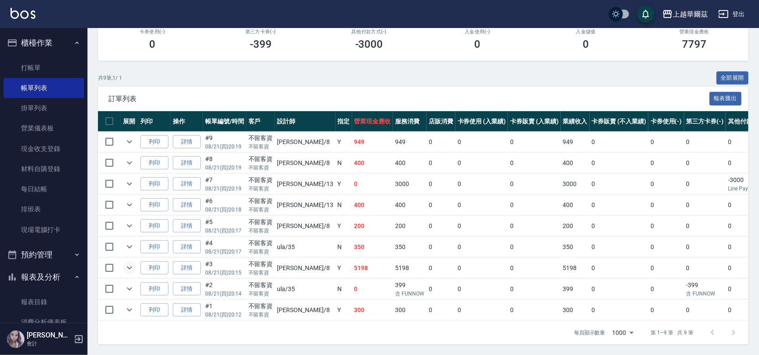
click at [130, 262] on icon "expand row" at bounding box center [129, 267] width 10 height 10
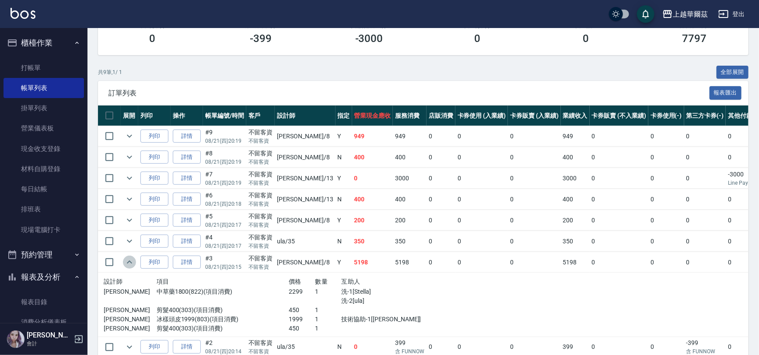
click at [130, 260] on icon "expand row" at bounding box center [129, 262] width 10 height 10
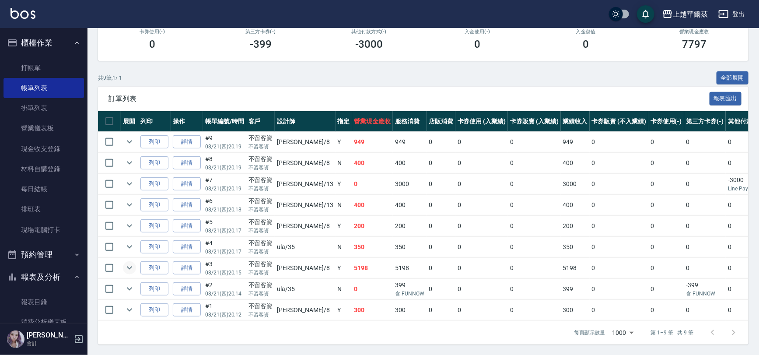
click at [54, 38] on button "櫃檯作業" at bounding box center [43, 42] width 80 height 23
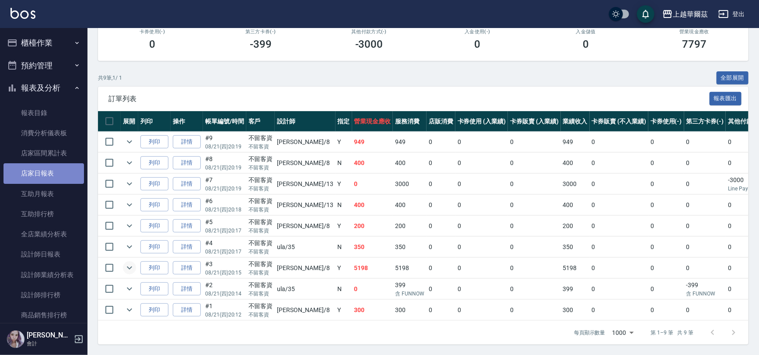
click at [66, 172] on link "店家日報表" at bounding box center [43, 173] width 80 height 20
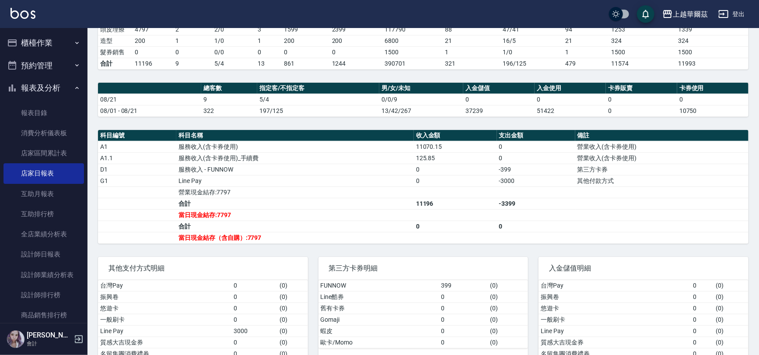
scroll to position [193, 0]
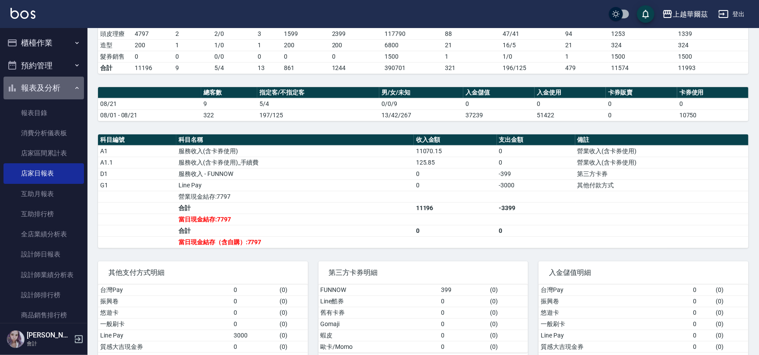
click at [46, 86] on button "報表及分析" at bounding box center [43, 88] width 80 height 23
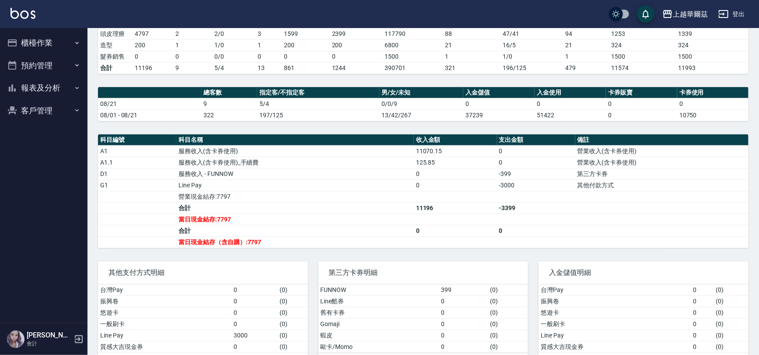
click at [56, 80] on button "報表及分析" at bounding box center [43, 88] width 80 height 23
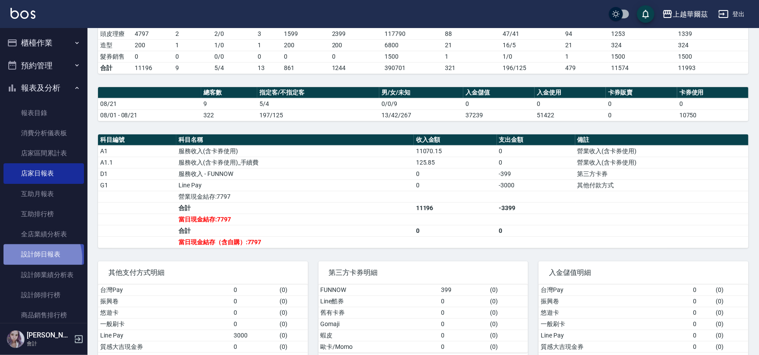
click at [30, 258] on link "設計師日報表" at bounding box center [43, 254] width 80 height 20
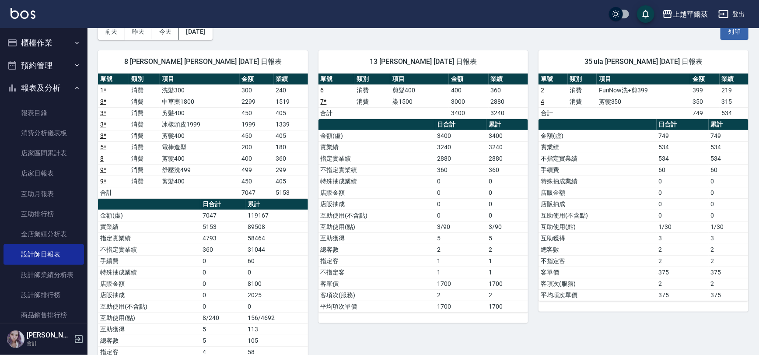
scroll to position [46, 0]
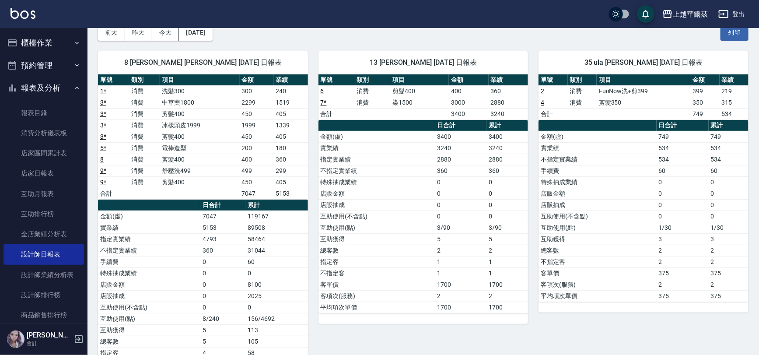
click at [101, 104] on link "3 *" at bounding box center [103, 102] width 6 height 7
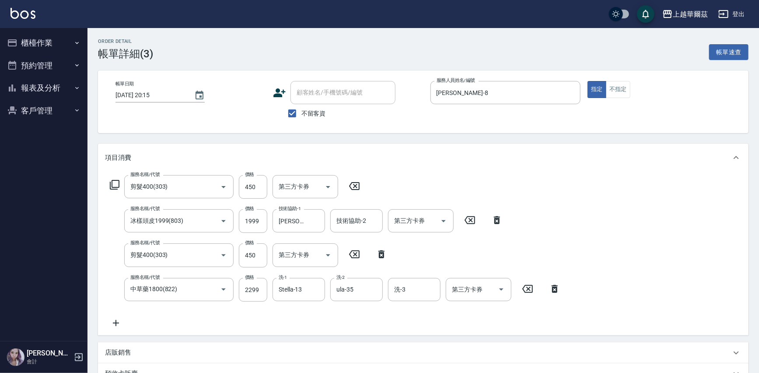
click at [415, 295] on input "洗-3" at bounding box center [414, 289] width 45 height 15
type input "Tina-8"
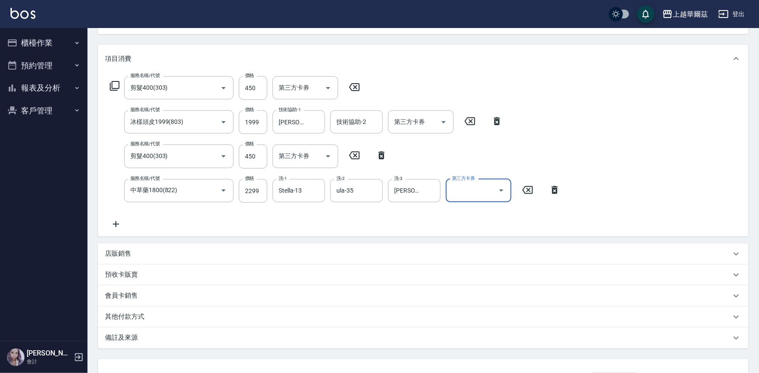
scroll to position [167, 0]
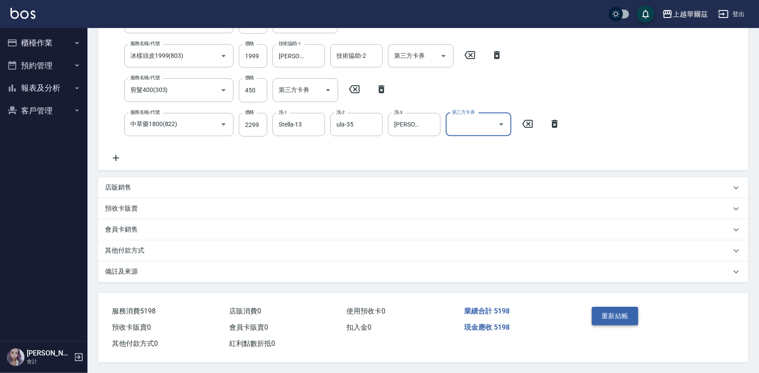
click at [610, 311] on button "重新結帳" at bounding box center [615, 316] width 46 height 18
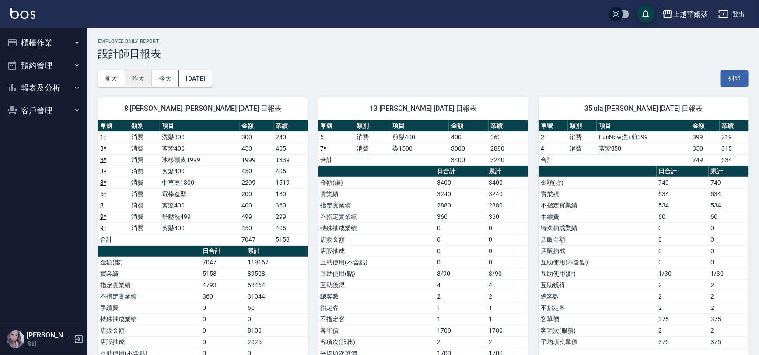
click at [139, 80] on button "昨天" at bounding box center [138, 78] width 27 height 16
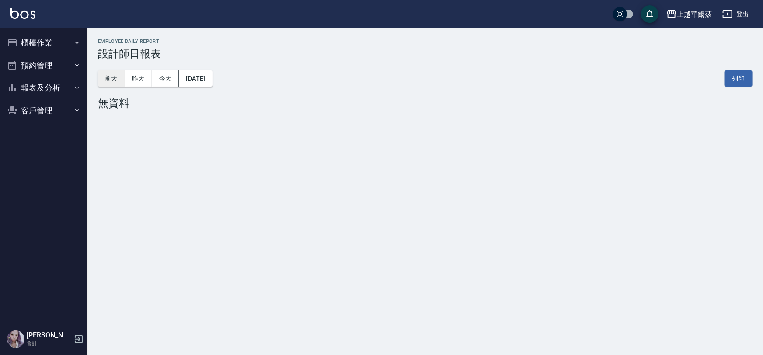
click at [117, 74] on button "前天" at bounding box center [111, 78] width 27 height 16
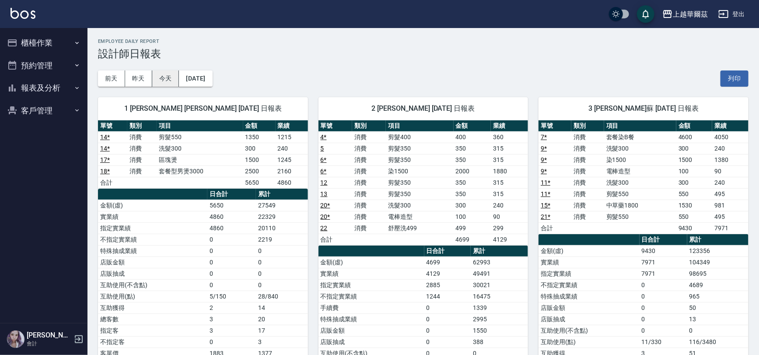
click at [166, 72] on button "今天" at bounding box center [165, 78] width 27 height 16
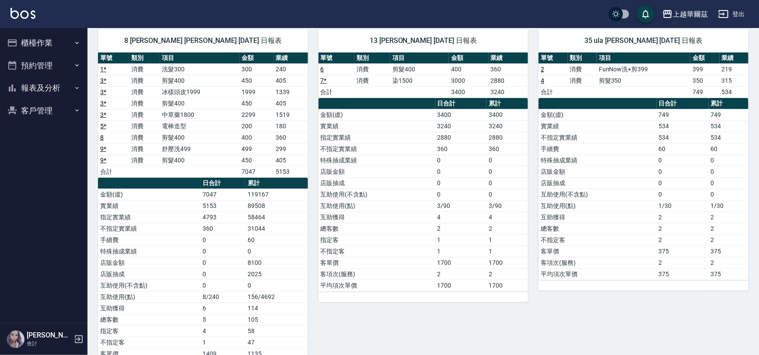
scroll to position [114, 0]
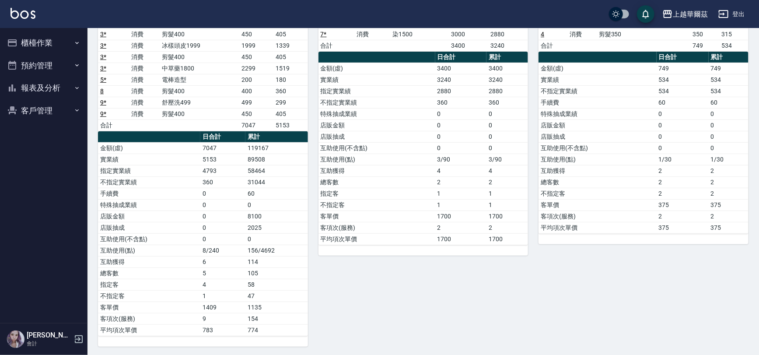
click at [450, 312] on div "13 Stella 洪慈慧Stella 08/21/2025 日報表 單號 類別 項目 金額 業績 6 消費 剪髮400 400 360 7 * 消費 染15…" at bounding box center [418, 159] width 220 height 374
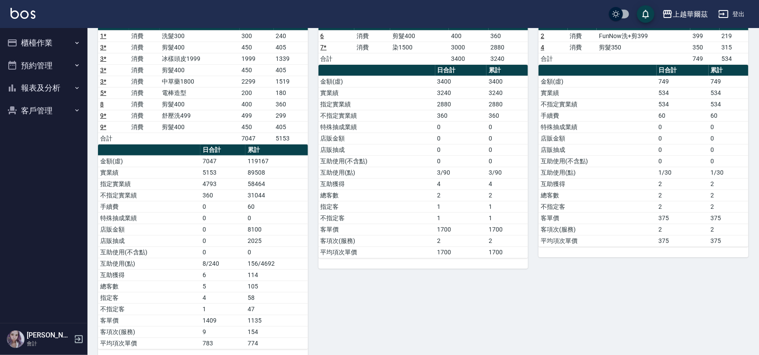
scroll to position [114, 0]
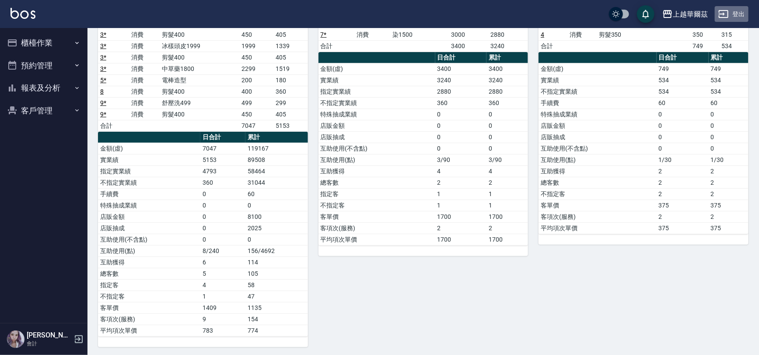
click at [735, 14] on button "登出" at bounding box center [732, 14] width 34 height 16
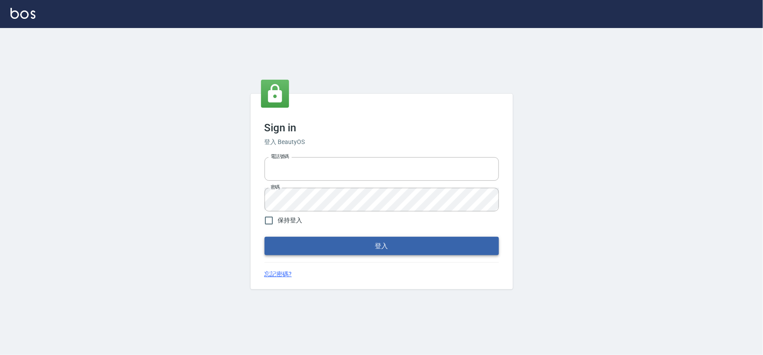
type input "0978831233"
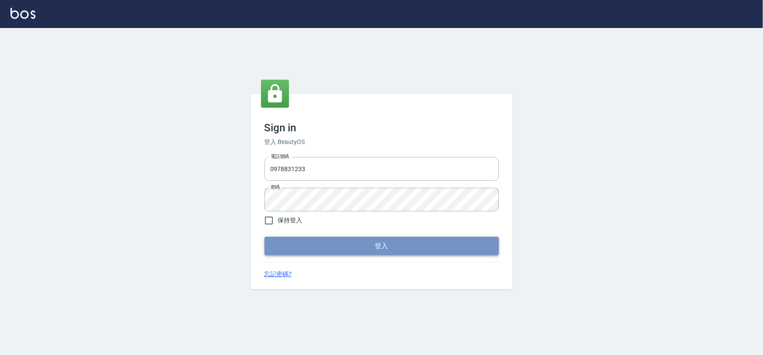
click at [367, 247] on button "登入" at bounding box center [382, 246] width 234 height 18
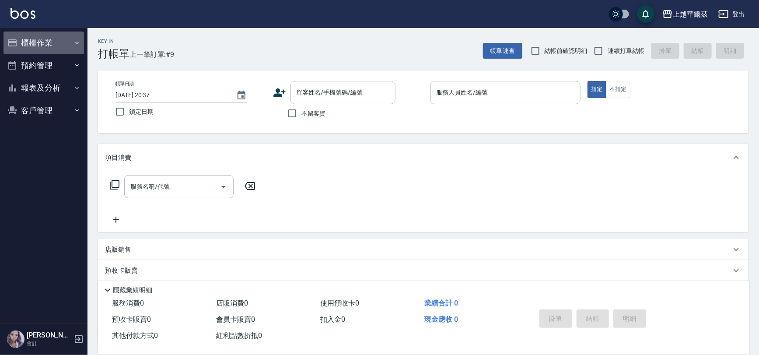
click at [31, 39] on button "櫃檯作業" at bounding box center [43, 42] width 80 height 23
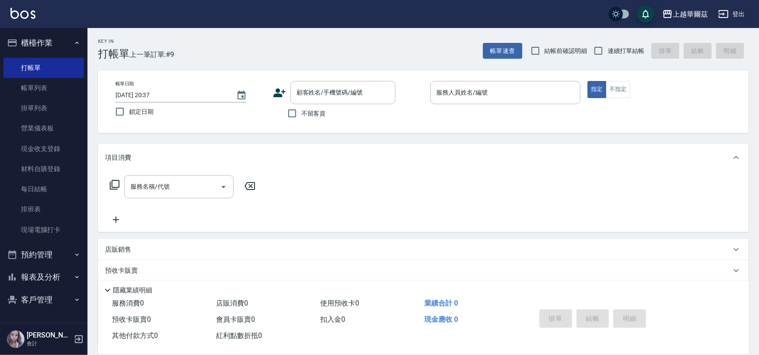
click at [51, 39] on button "櫃檯作業" at bounding box center [43, 42] width 80 height 23
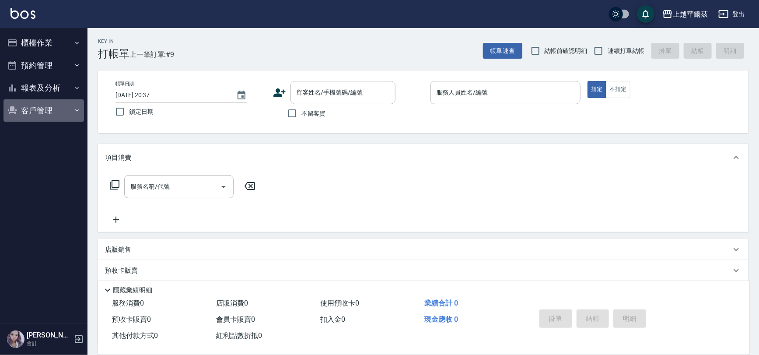
click at [48, 108] on button "客戶管理" at bounding box center [43, 110] width 80 height 23
click at [39, 105] on button "客戶管理" at bounding box center [43, 110] width 80 height 23
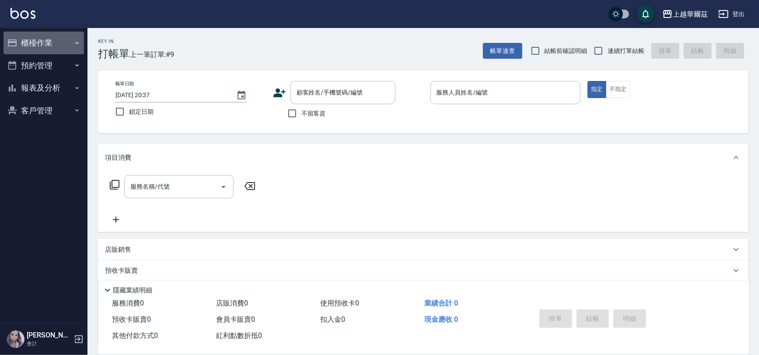
click at [34, 44] on button "櫃檯作業" at bounding box center [43, 42] width 80 height 23
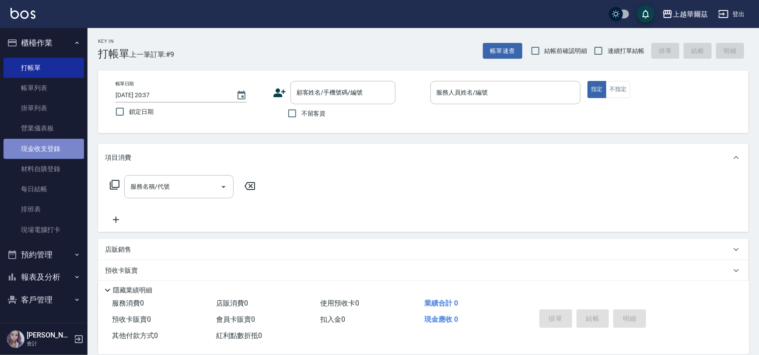
click at [52, 150] on link "現金收支登錄" at bounding box center [43, 149] width 80 height 20
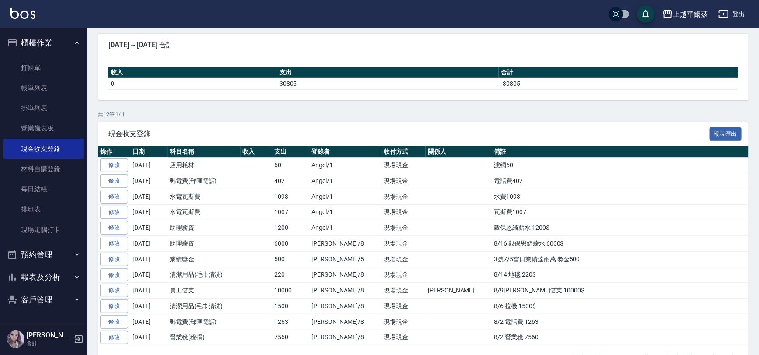
scroll to position [81, 0]
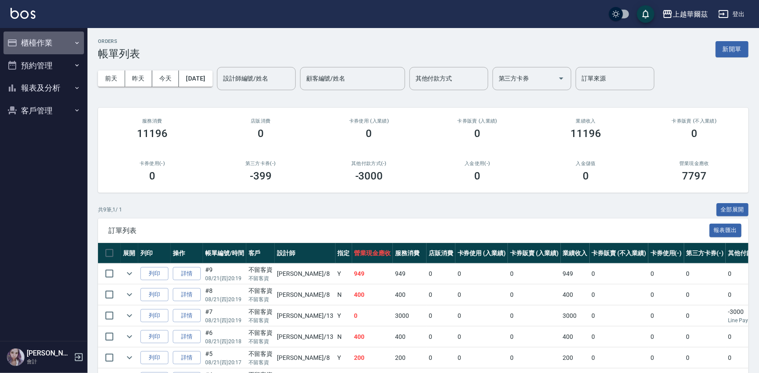
click at [44, 42] on button "櫃檯作業" at bounding box center [43, 42] width 80 height 23
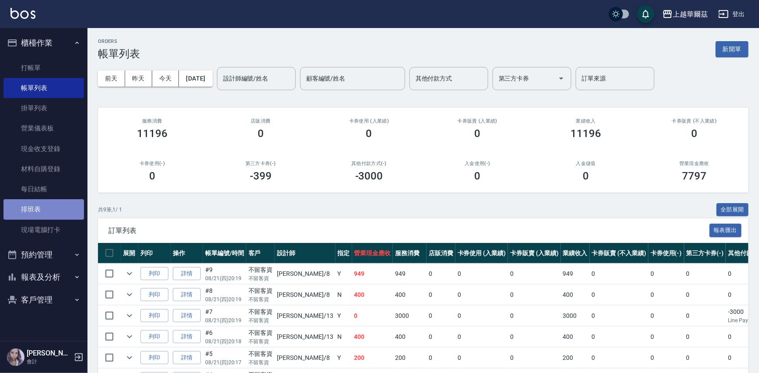
click at [35, 210] on link "排班表" at bounding box center [43, 209] width 80 height 20
